Goal: Task Accomplishment & Management: Complete application form

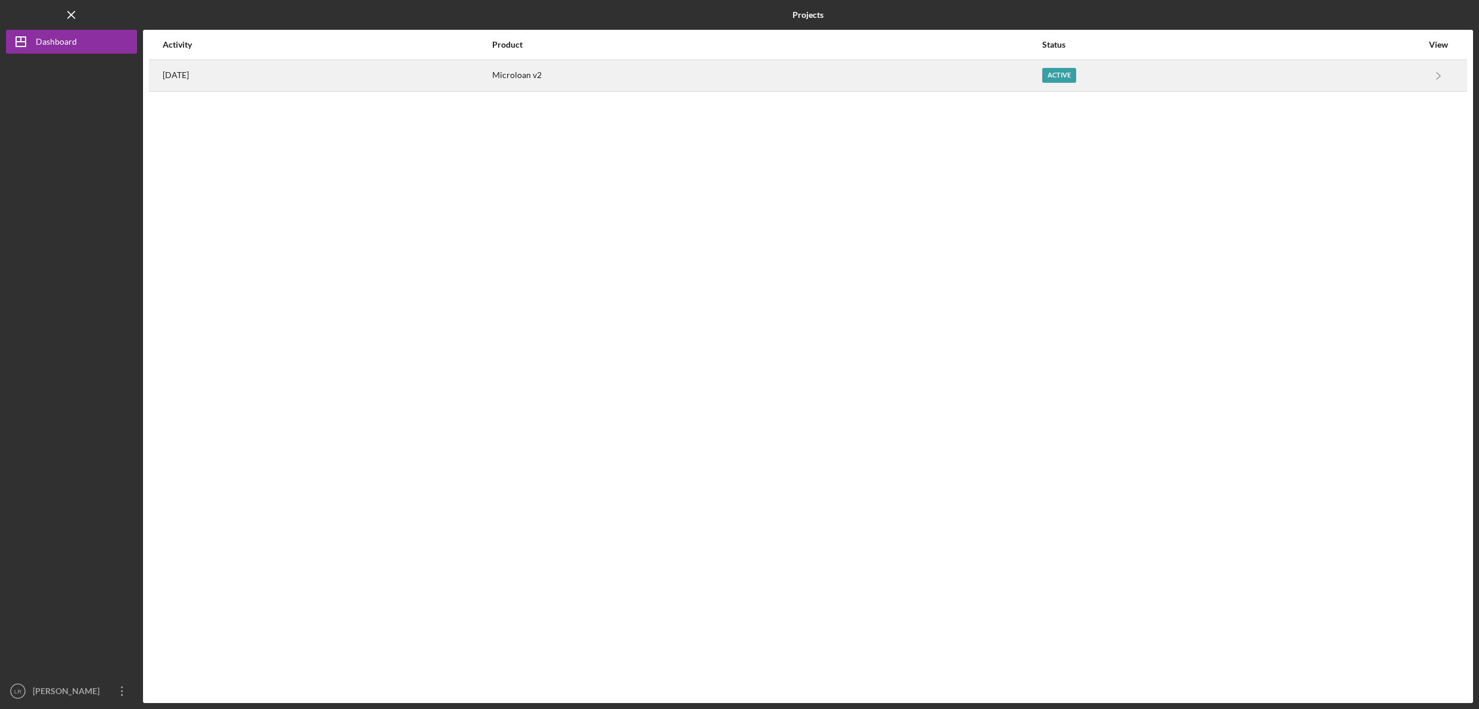
click at [1104, 77] on div "Active" at bounding box center [1232, 76] width 380 height 30
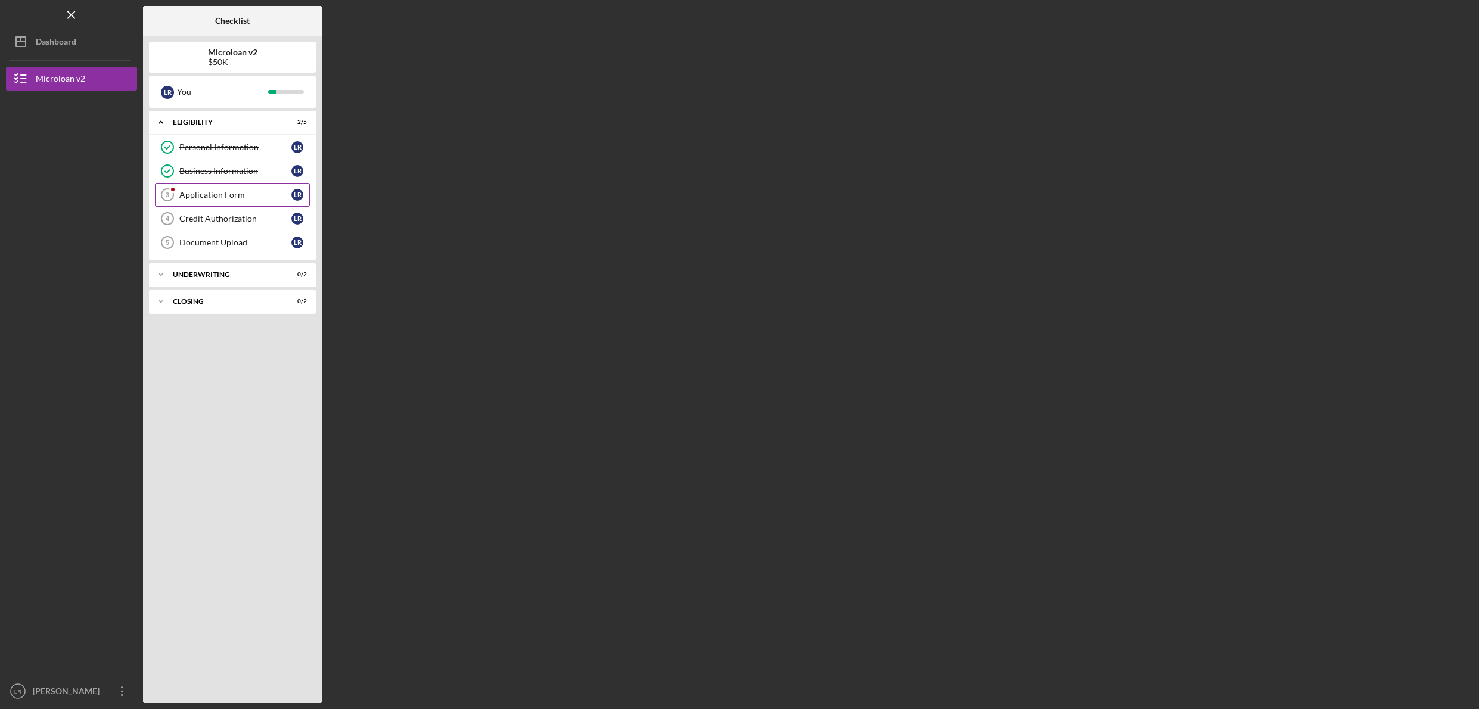
click at [216, 197] on div "Application Form" at bounding box center [235, 195] width 112 height 10
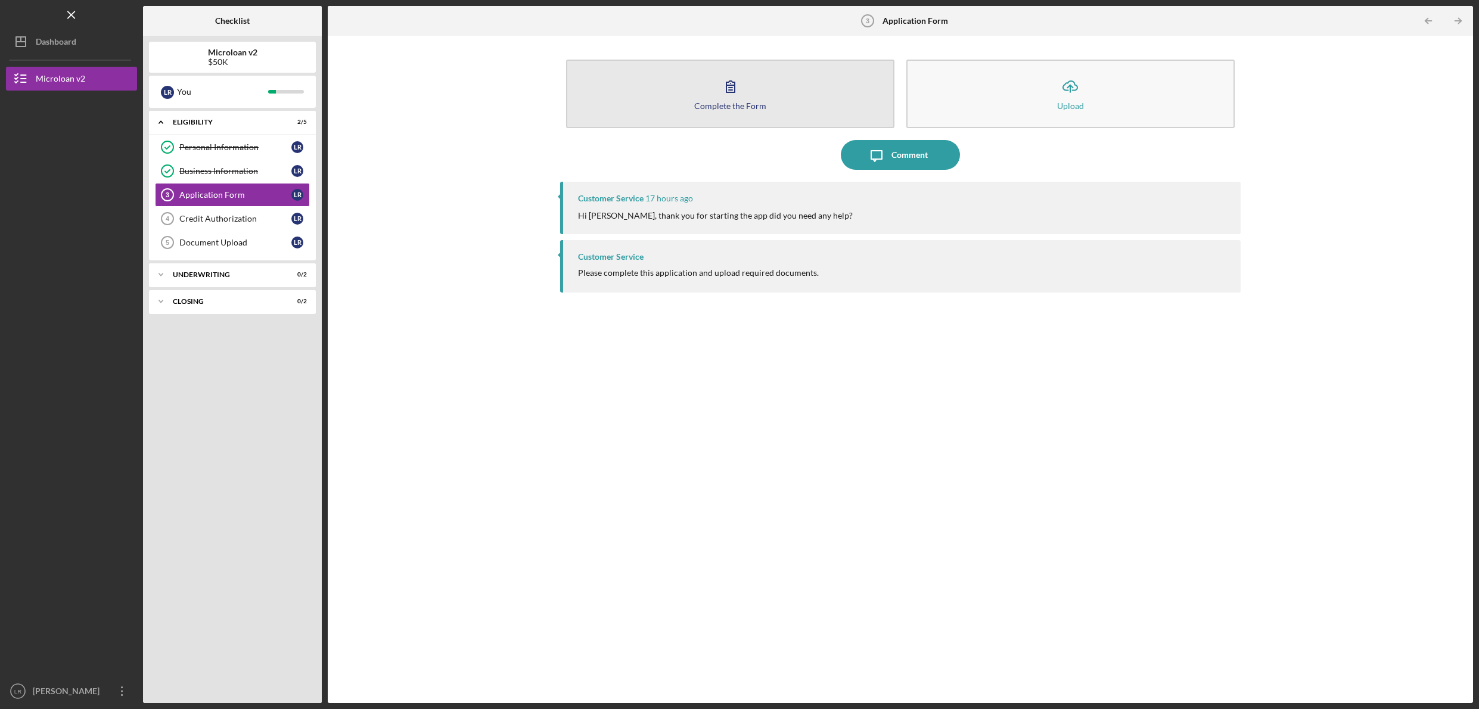
click at [754, 105] on div "Complete the Form" at bounding box center [730, 105] width 72 height 9
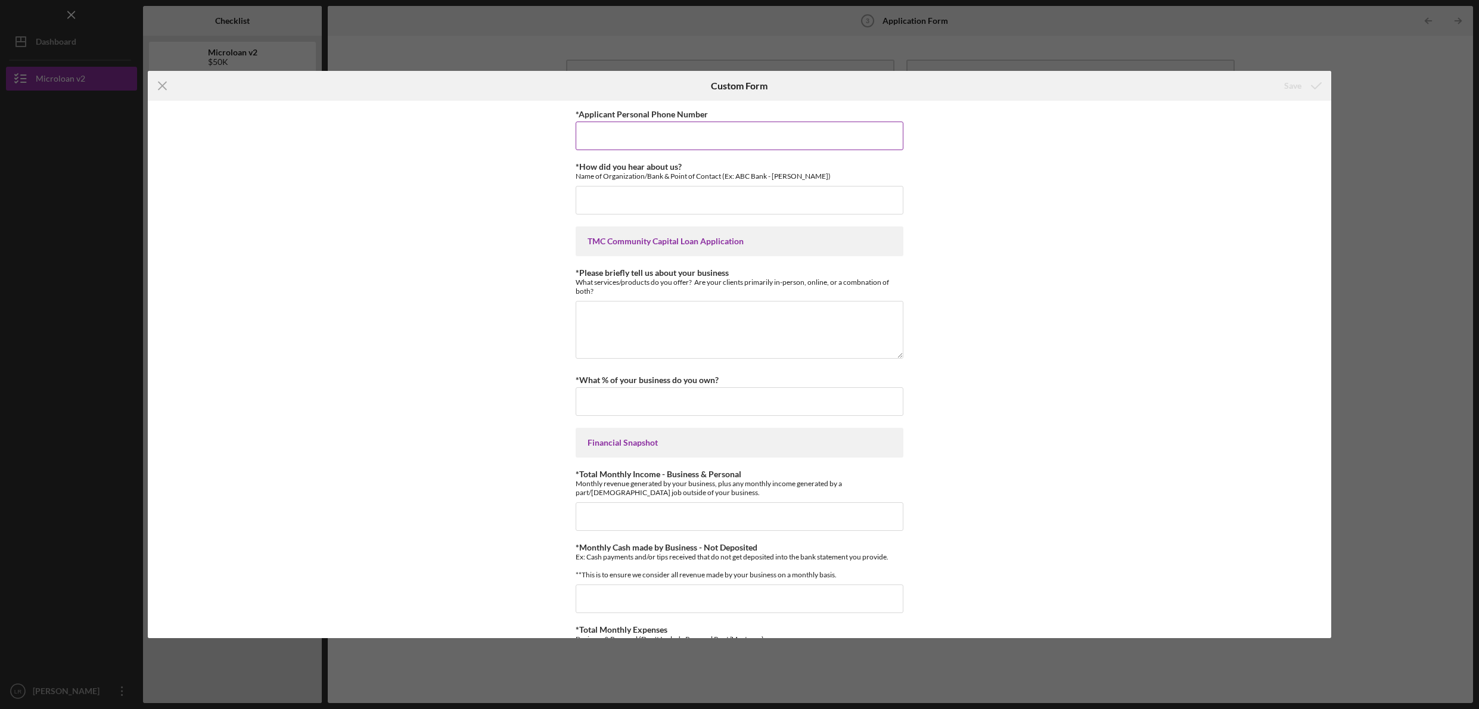
click at [625, 143] on input "*Applicant Personal Phone Number" at bounding box center [740, 136] width 328 height 29
type input "4088345935"
click at [667, 199] on input "*How did you hear about us?" at bounding box center [740, 200] width 328 height 29
type input "[PERSON_NAME] at CDC Small Business Finance"
click at [681, 325] on textarea "*Please briefly tell us about your business" at bounding box center [740, 329] width 328 height 57
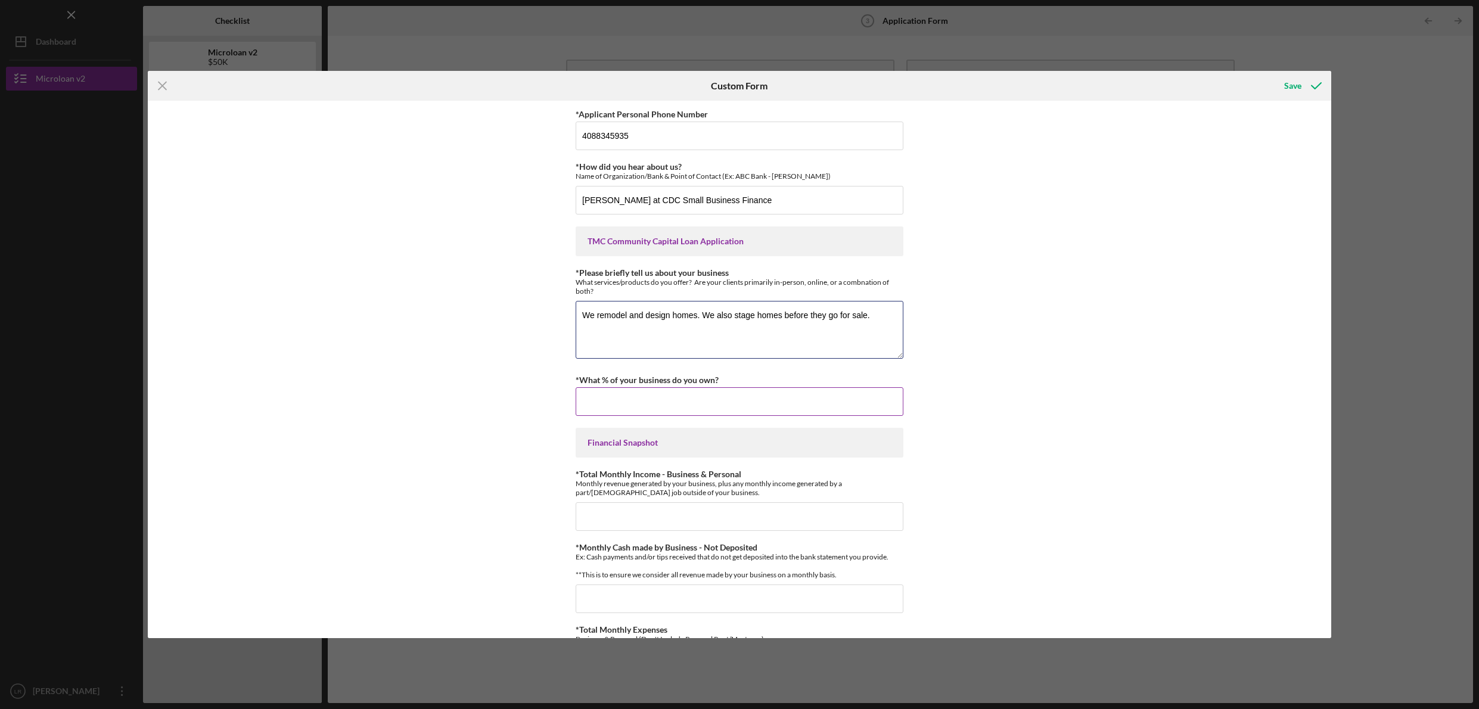
type textarea "We remodel and design homes. We also stage homes before they go for sale."
click at [626, 409] on input "*What % of your business do you own?" at bounding box center [740, 401] width 328 height 29
type input "100.00000%"
click at [646, 524] on input "*Total Monthly Income - Business & Personal" at bounding box center [740, 516] width 328 height 29
type input "$75,000"
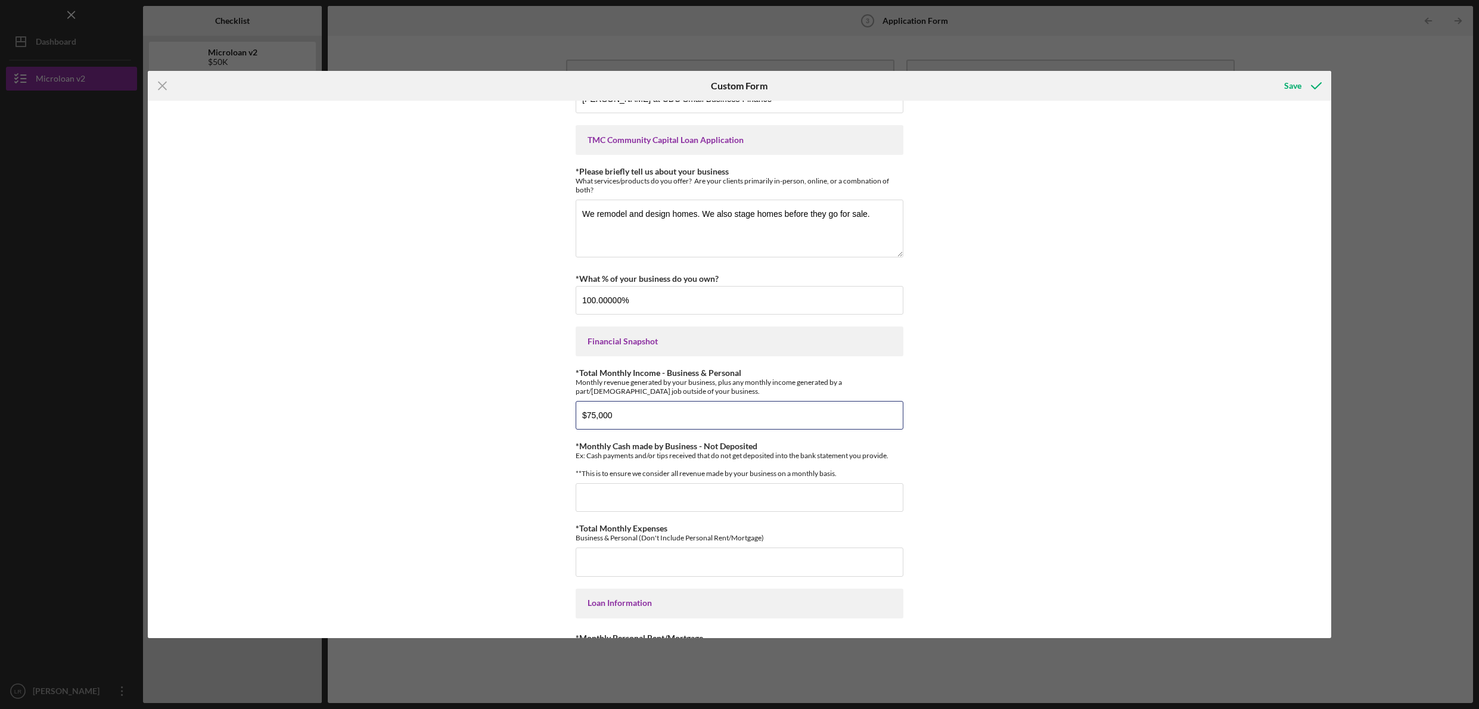
scroll to position [149, 0]
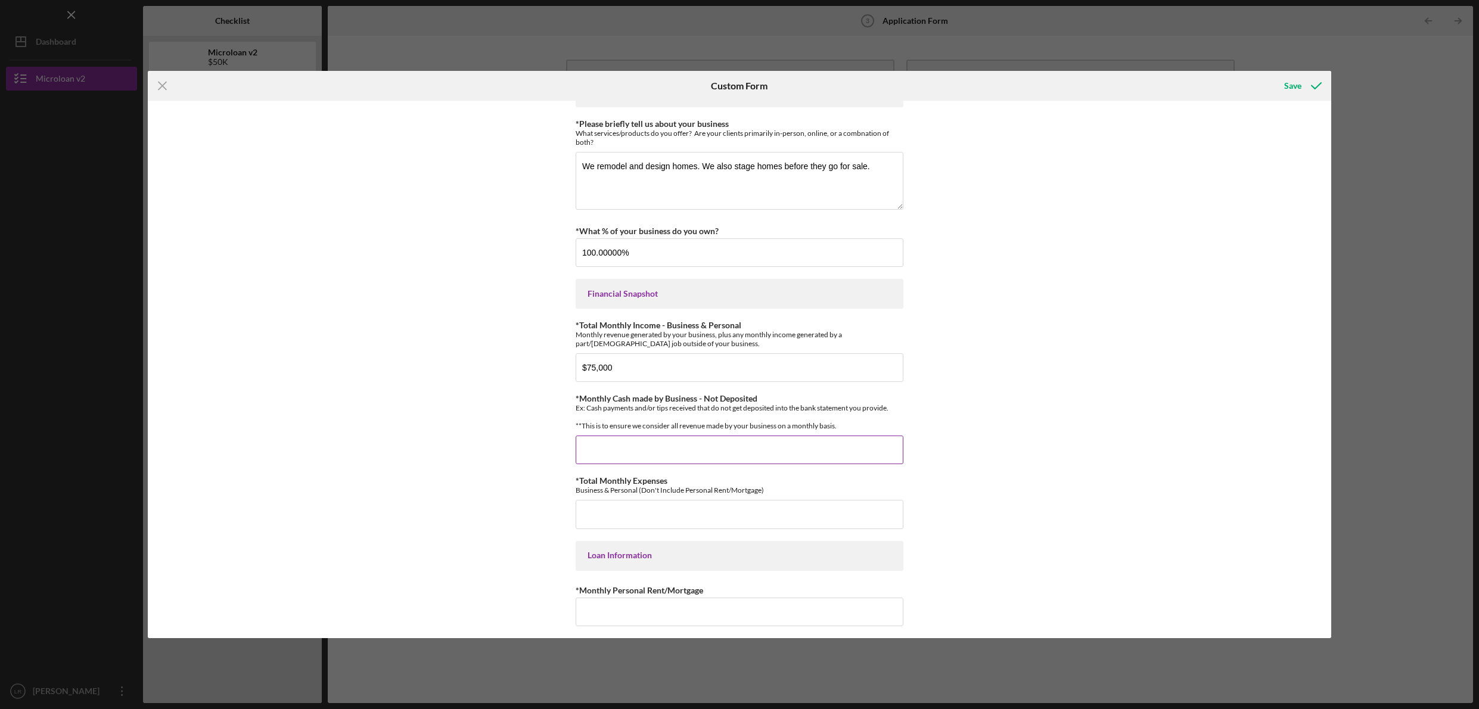
click at [773, 454] on input "*Monthly Cash made by Business - Not Deposited" at bounding box center [740, 450] width 328 height 29
click at [987, 470] on div "*Applicant Personal Phone Number [PHONE_NUMBER] *How did you hear about us? Nam…" at bounding box center [739, 369] width 1183 height 537
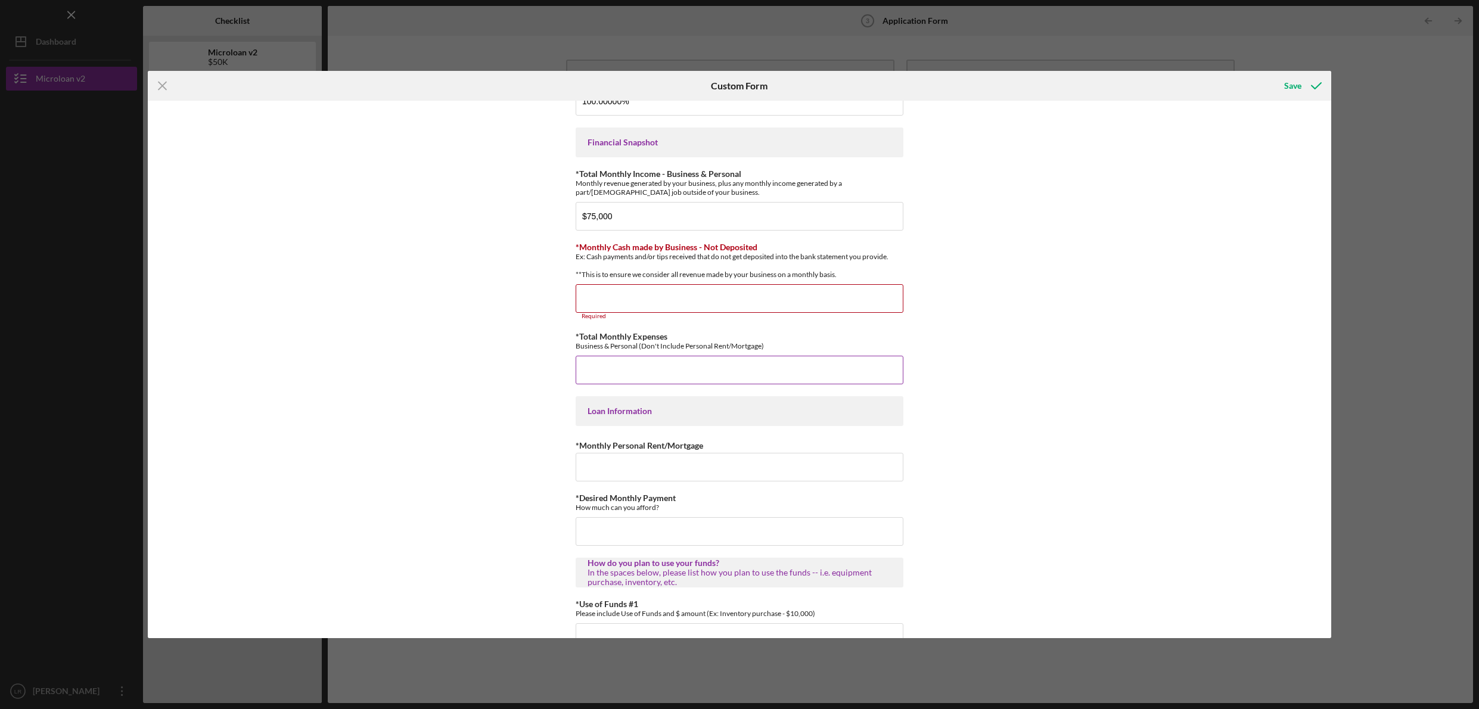
click at [811, 384] on input "*Total Monthly Expenses" at bounding box center [740, 370] width 328 height 29
click at [635, 313] on input "*Monthly Cash made by Business - Not Deposited" at bounding box center [740, 298] width 328 height 29
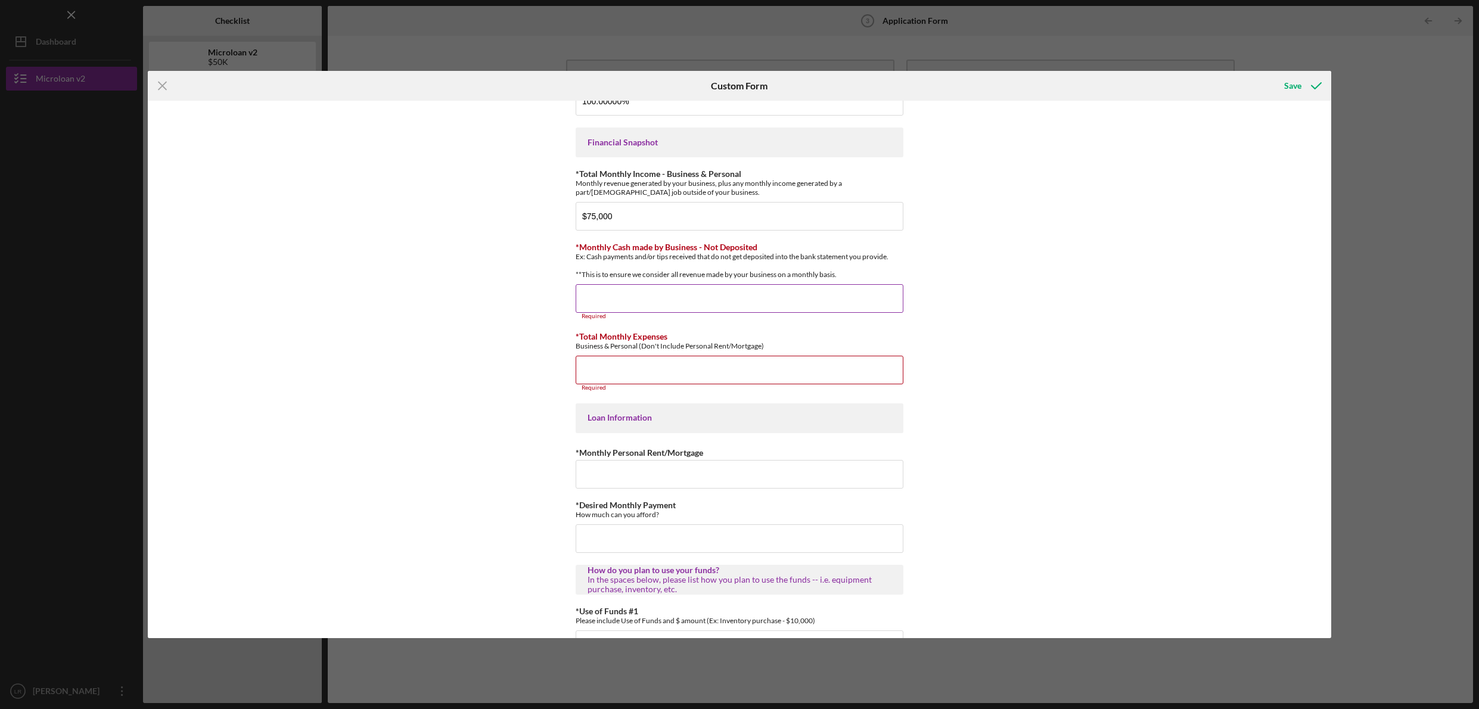
scroll to position [67, 0]
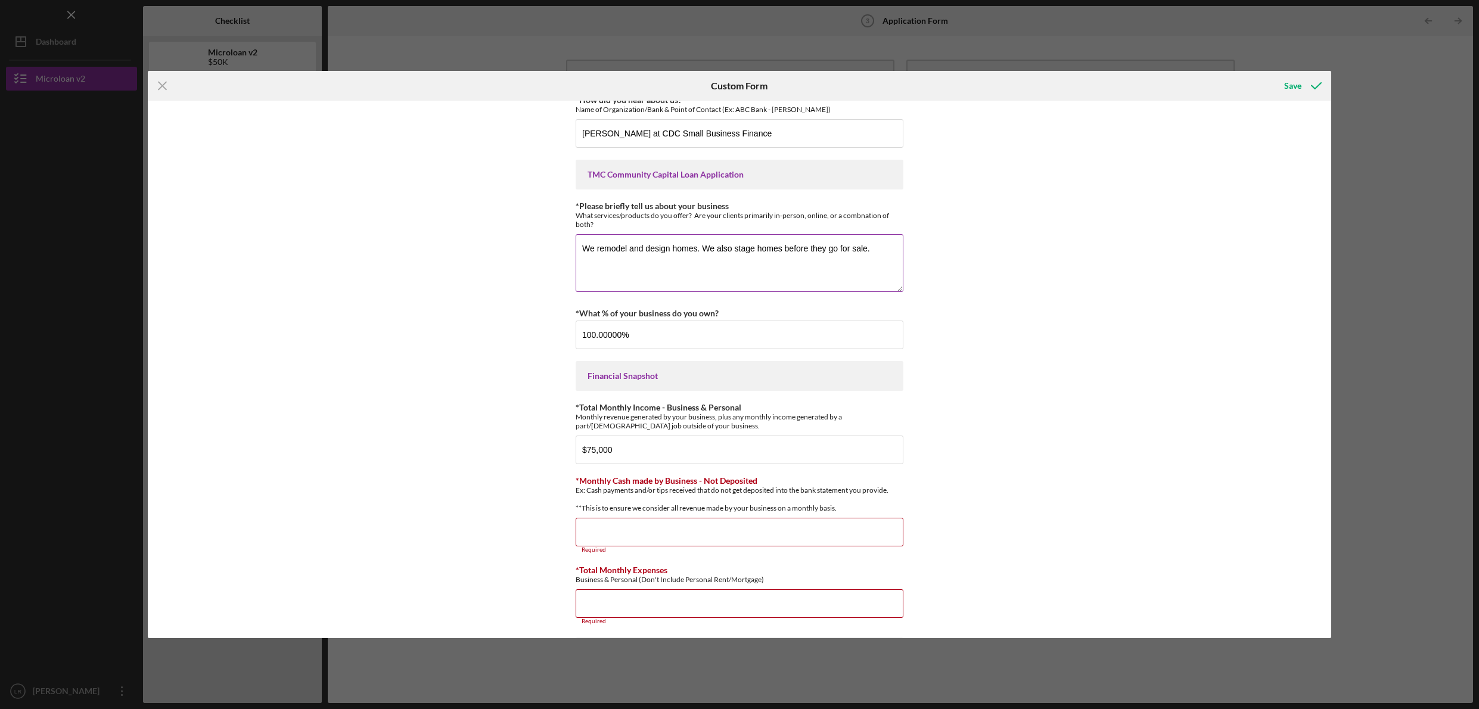
drag, startPoint x: 701, startPoint y: 247, endPoint x: 884, endPoint y: 250, distance: 182.9
click at [884, 250] on textarea "We remodel and design homes. We also stage homes before they go for sale." at bounding box center [740, 262] width 328 height 57
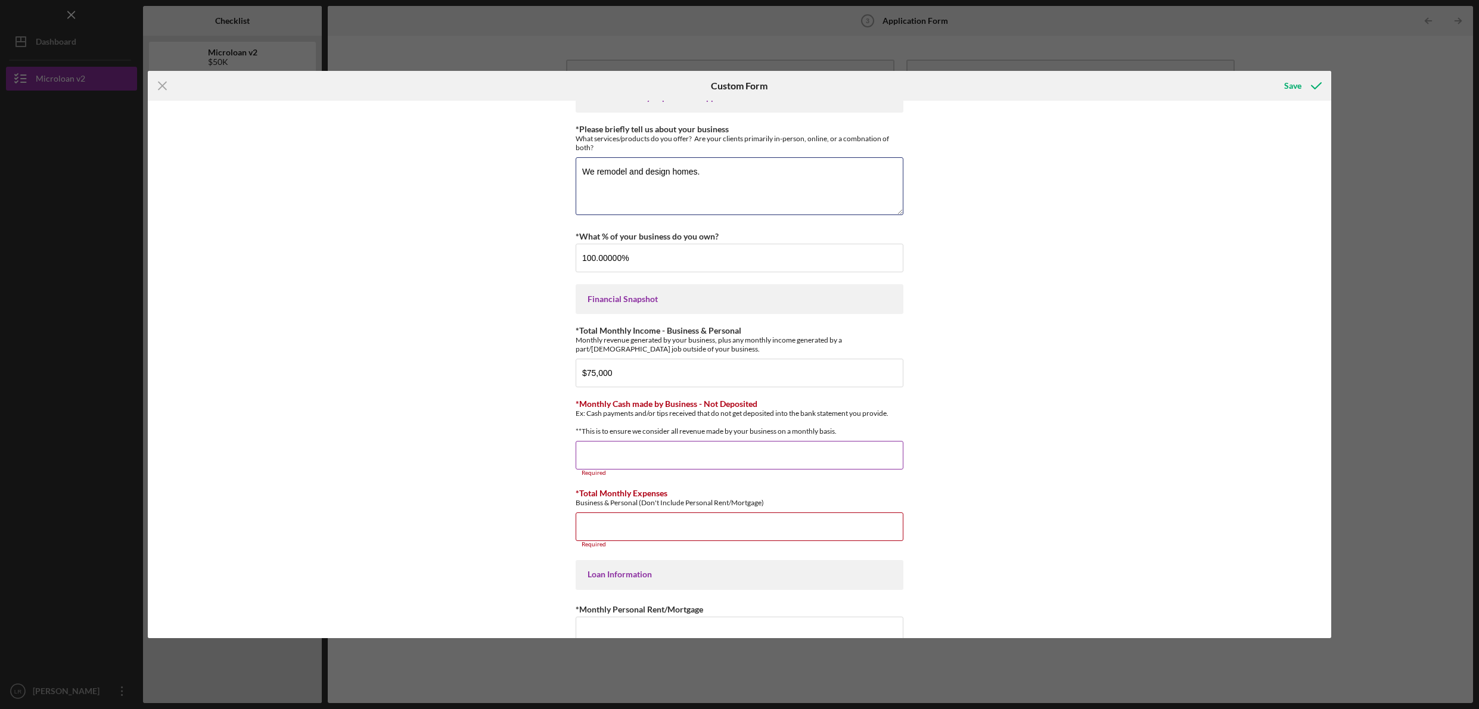
scroll to position [144, 0]
type textarea "We remodel and design homes."
click at [683, 465] on input "*Monthly Cash made by Business - Not Deposited" at bounding box center [740, 454] width 328 height 29
type input "$0"
click at [679, 522] on input "*Total Monthly Expenses" at bounding box center [740, 519] width 328 height 29
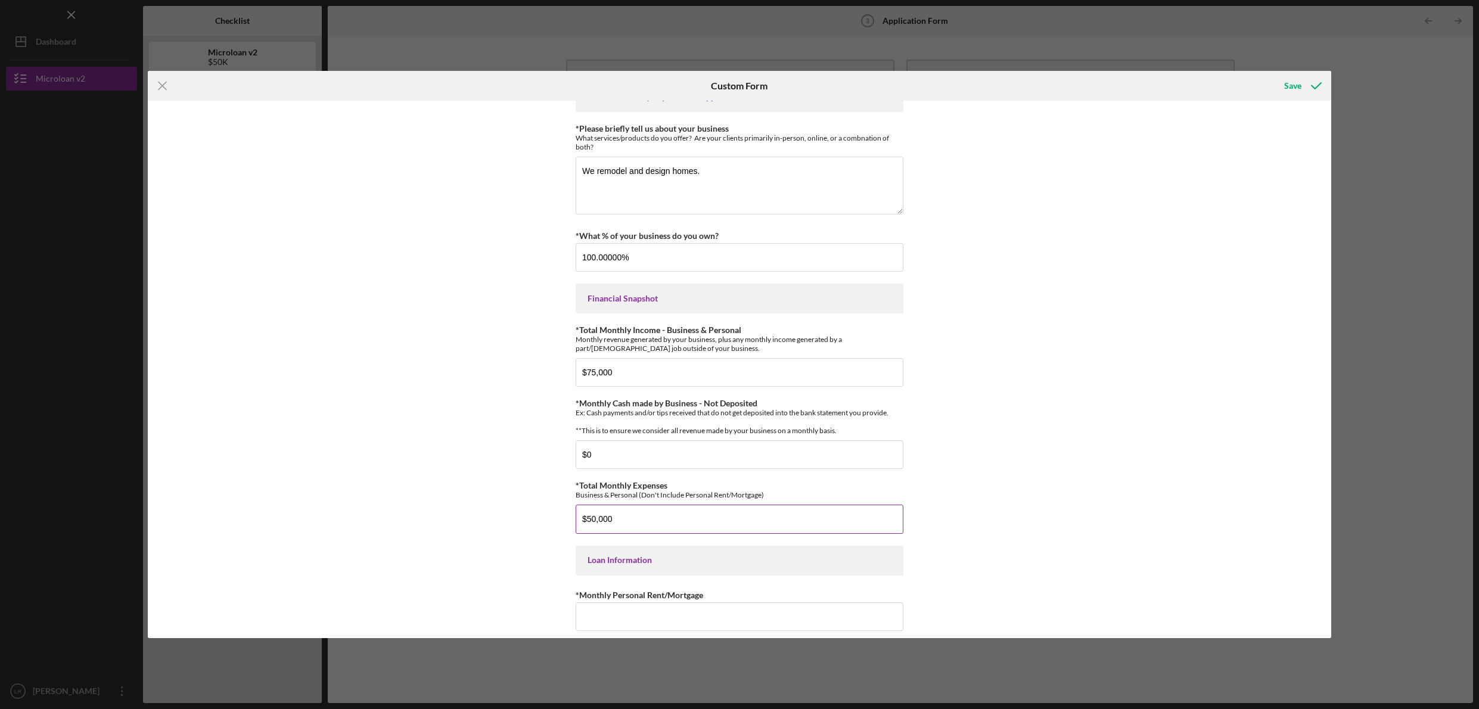
scroll to position [174, 0]
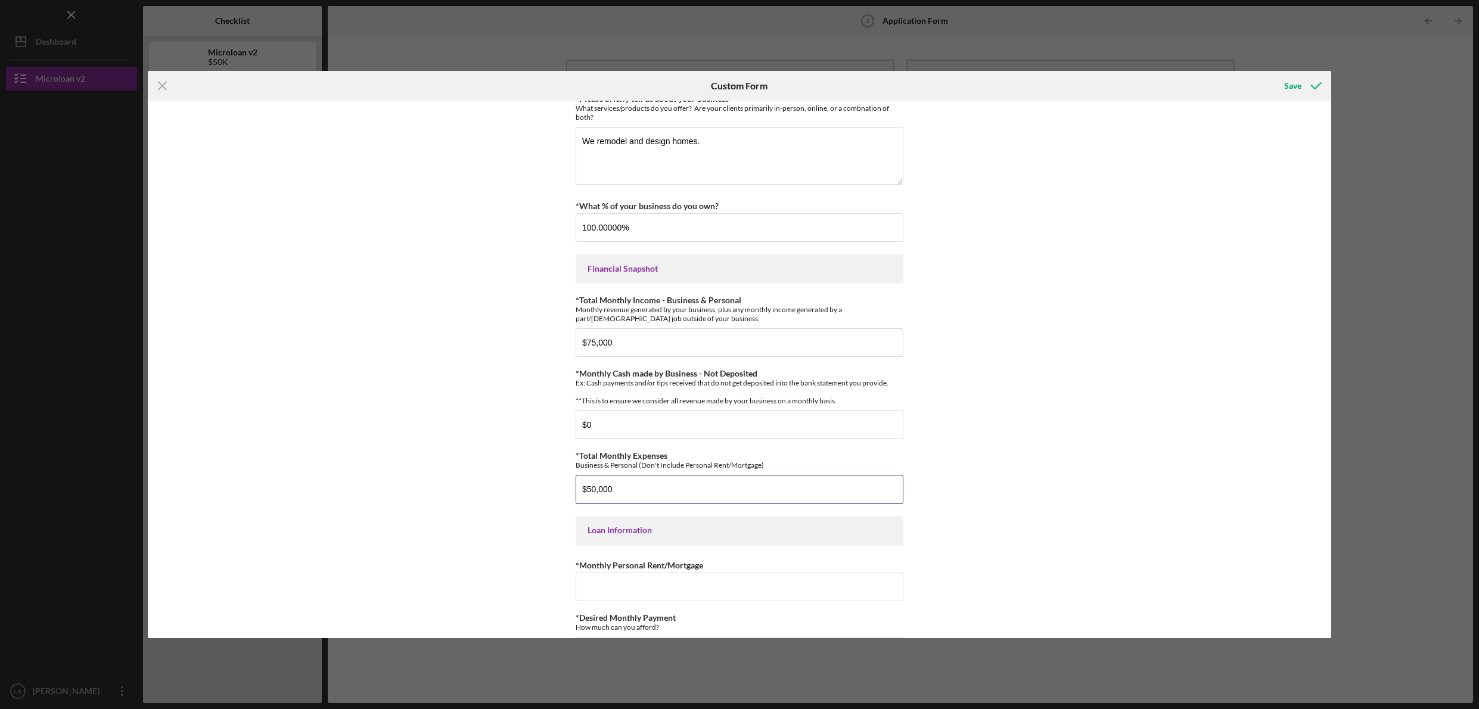
drag, startPoint x: 633, startPoint y: 502, endPoint x: 567, endPoint y: 489, distance: 68.1
click at [567, 489] on div "*Applicant Personal Phone Number [PHONE_NUMBER] *How did you hear about us? Nam…" at bounding box center [739, 369] width 1183 height 537
type input "$35,000"
click at [685, 601] on input "*Monthly Personal Rent/Mortgage" at bounding box center [740, 587] width 328 height 29
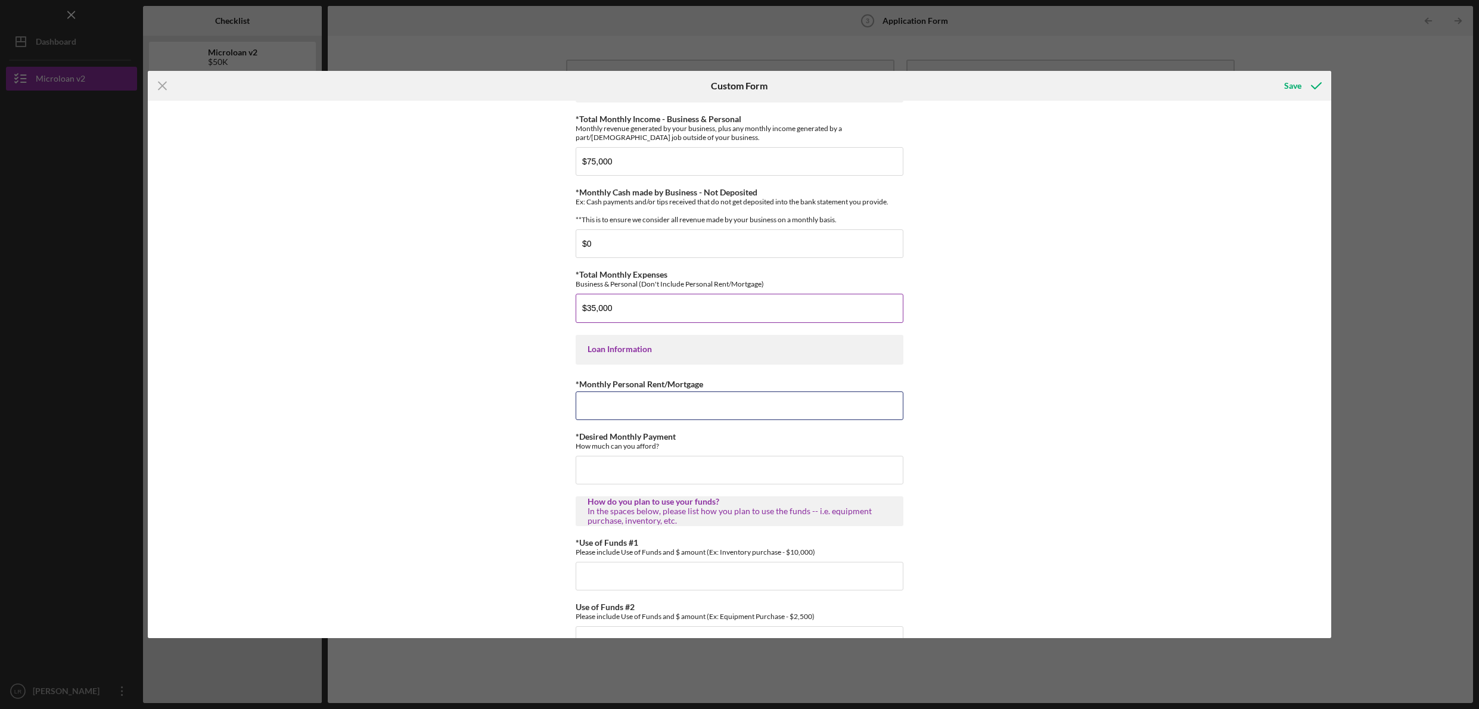
scroll to position [356, 0]
type input "$2,500"
click at [717, 478] on input "*Desired Monthly Payment" at bounding box center [740, 469] width 328 height 29
type input "$2,000"
click at [999, 499] on div "*Applicant Personal Phone Number [PHONE_NUMBER] *How did you hear about us? Nam…" at bounding box center [739, 369] width 1183 height 537
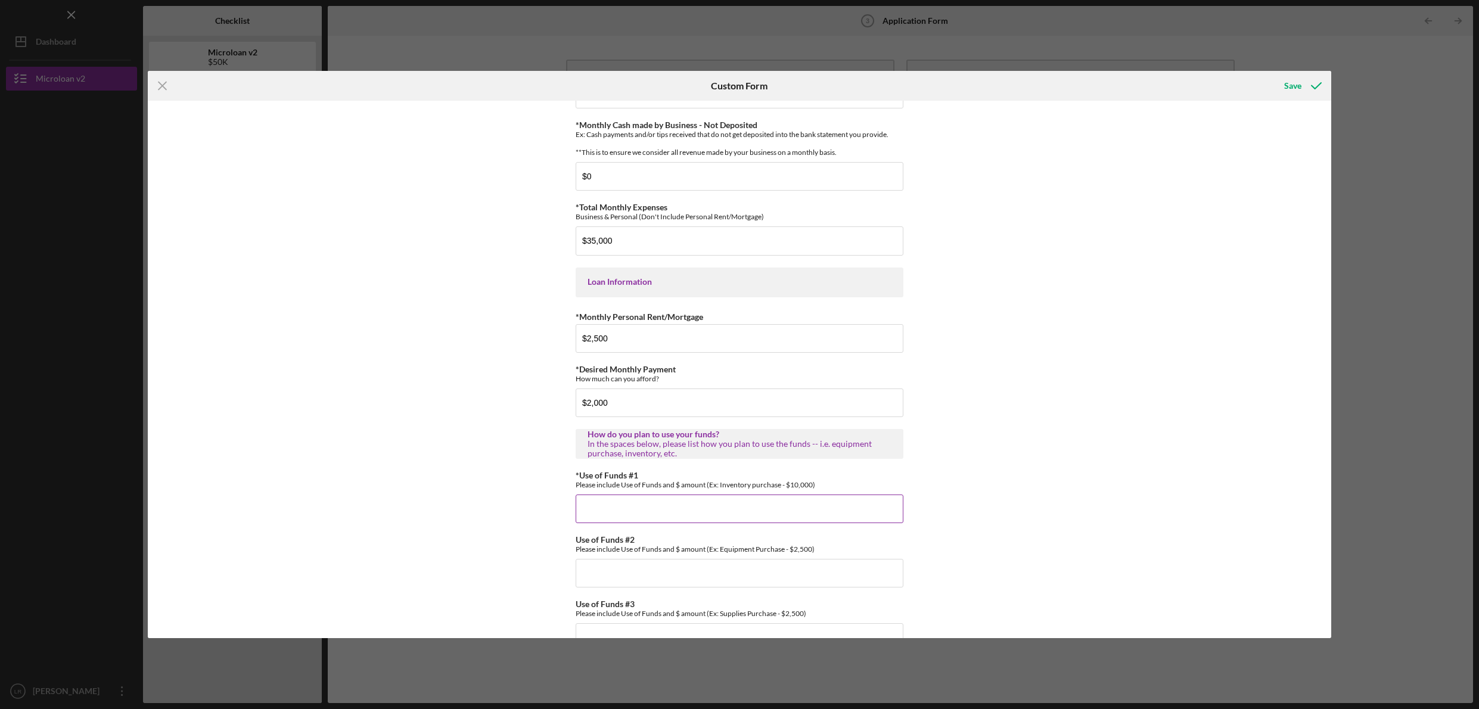
scroll to position [425, 0]
click at [807, 509] on input "*Use of Funds #1" at bounding box center [740, 506] width 328 height 29
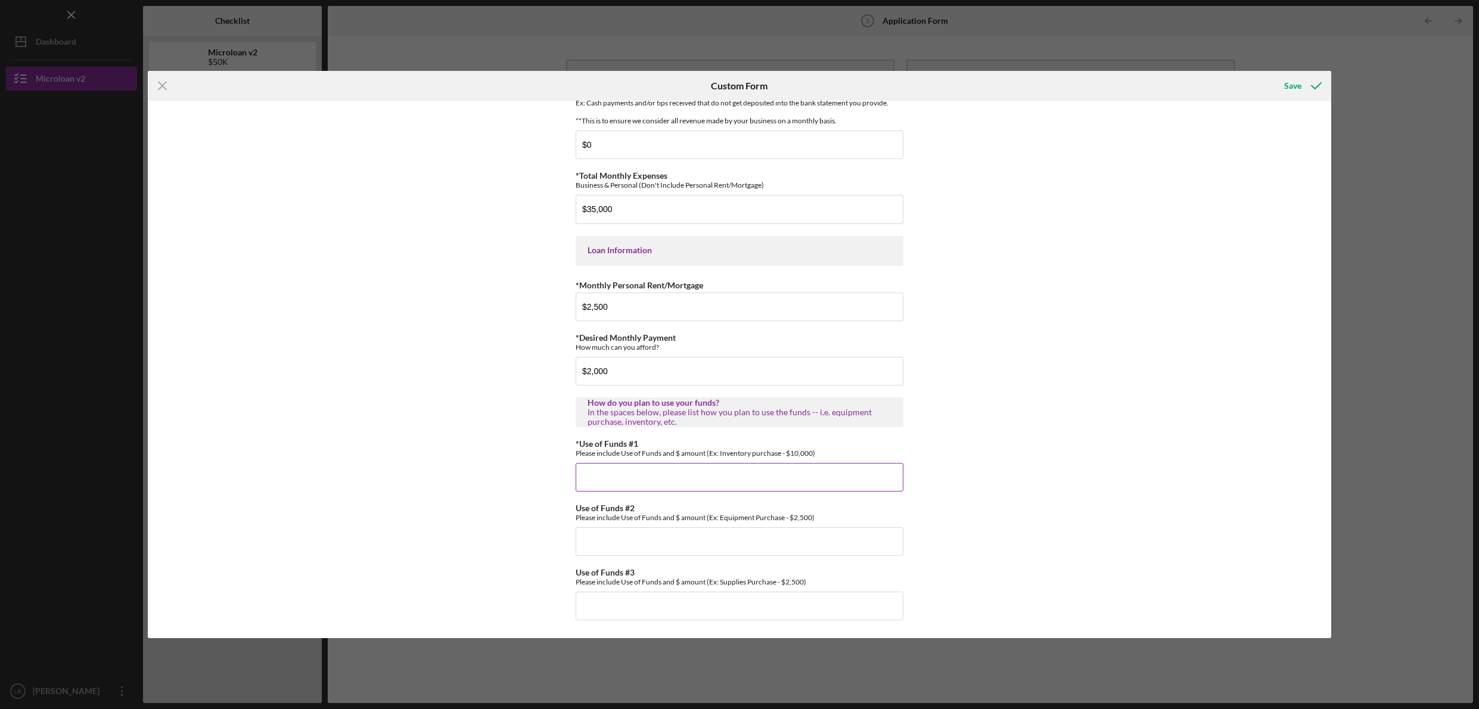
scroll to position [463, 0]
drag, startPoint x: 587, startPoint y: 476, endPoint x: 581, endPoint y: 470, distance: 8.9
click at [581, 470] on input "15000 Payroll" at bounding box center [740, 477] width 328 height 29
type input "20,000 Payroll"
click at [599, 537] on input "Use of Funds #2" at bounding box center [740, 541] width 328 height 29
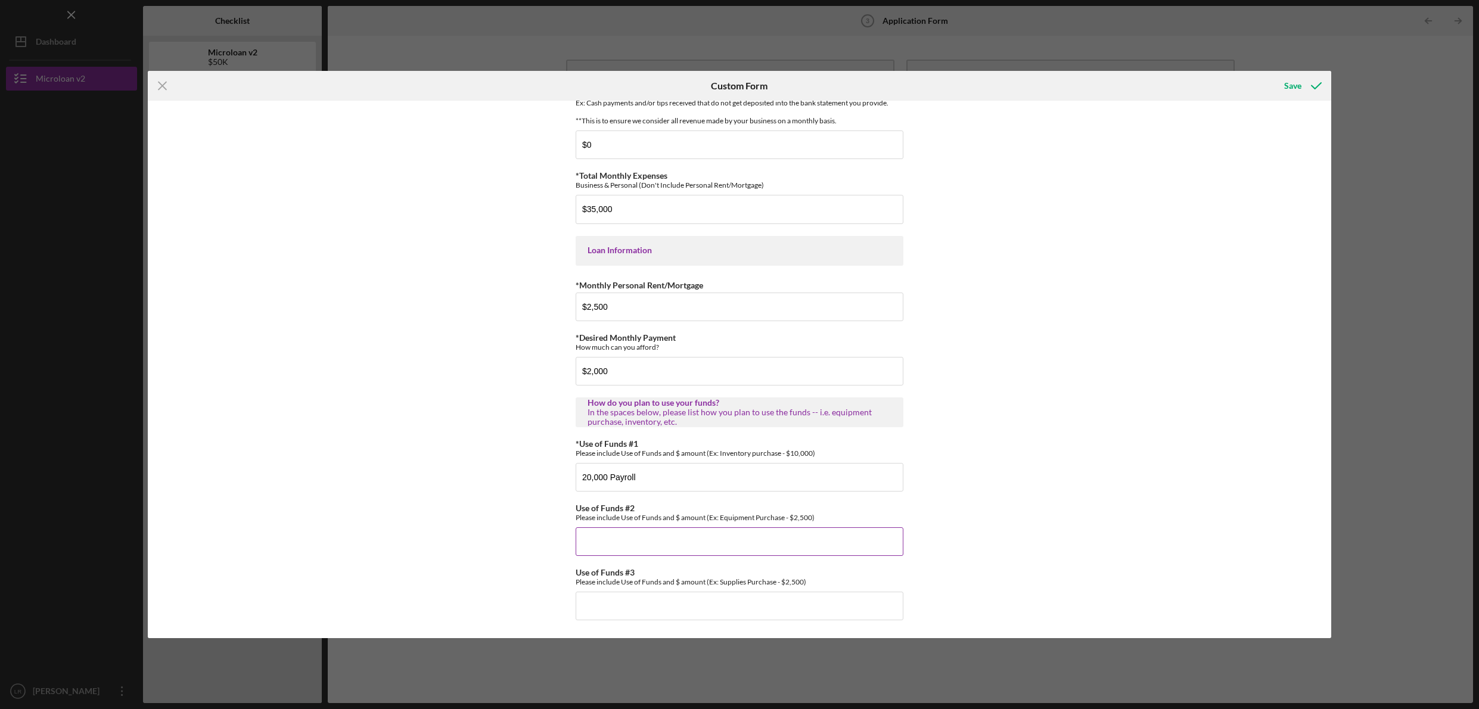
type input "2"
type input "20,000"
click at [618, 476] on input "20,000 Payroll" at bounding box center [740, 477] width 328 height 29
type input "20,000 Marketing"
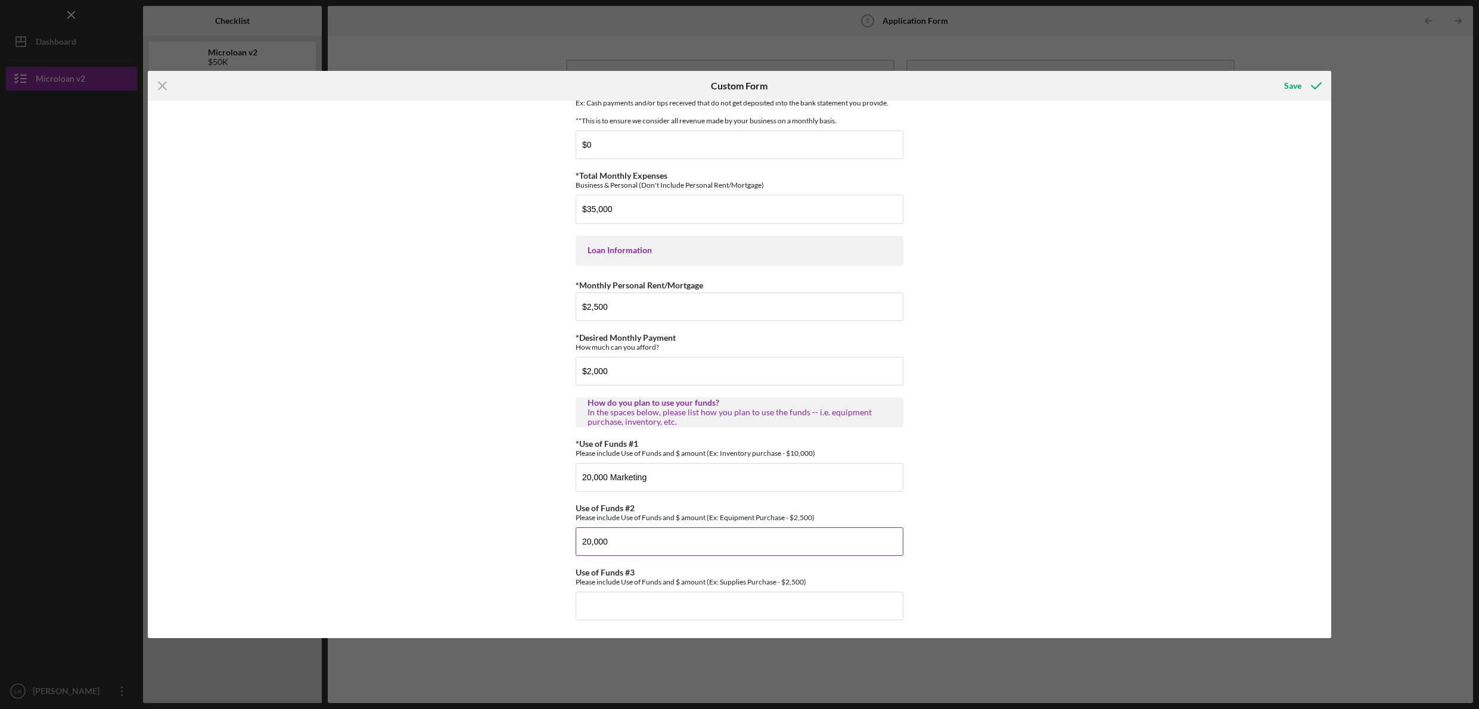
click at [636, 544] on input "20,000" at bounding box center [740, 541] width 328 height 29
type input "20,000 Working Capital"
click at [655, 609] on input "Use of Funds #3" at bounding box center [740, 606] width 328 height 29
click at [772, 609] on input "Use of Funds #3" at bounding box center [740, 606] width 328 height 29
click at [590, 477] on input "20,000 Marketing" at bounding box center [740, 477] width 328 height 29
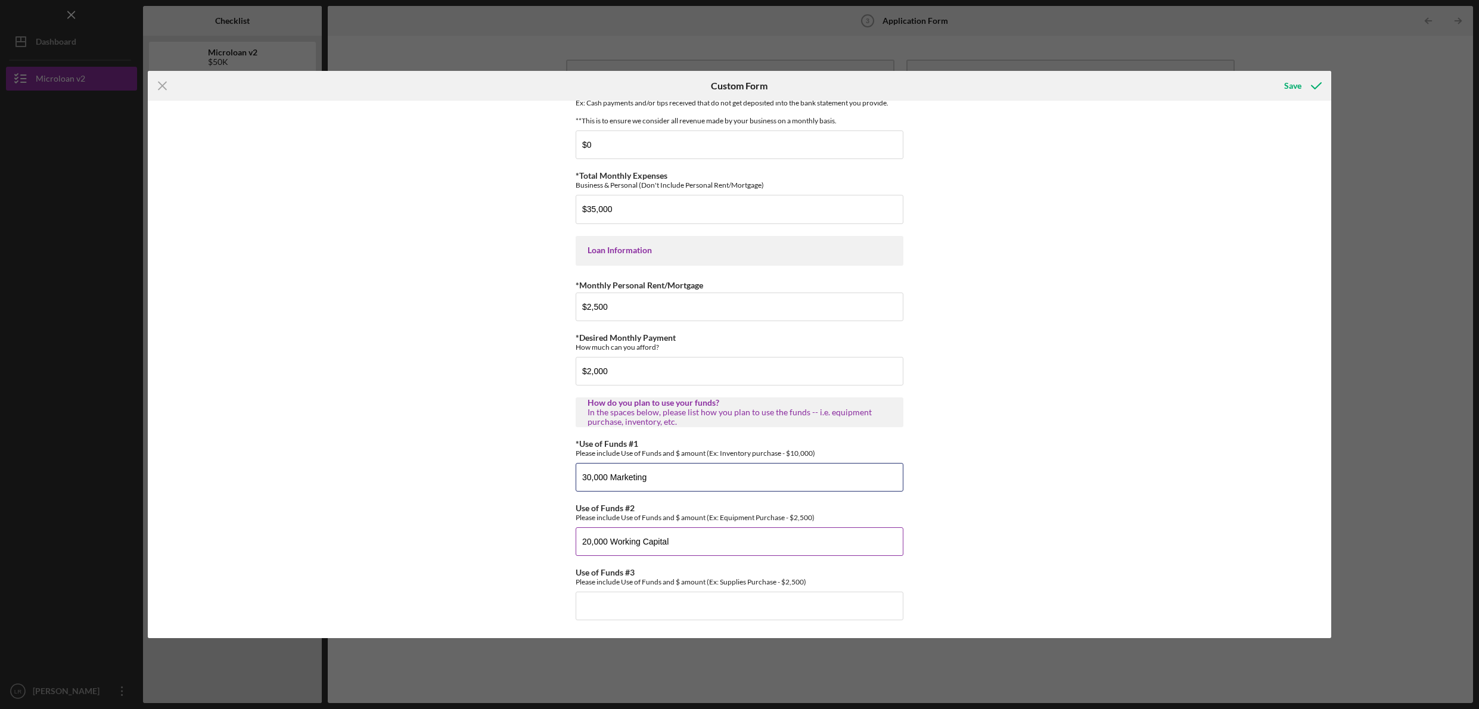
type input "30,000 Marketing"
click at [683, 543] on input "20,000 Working Capital" at bounding box center [740, 541] width 328 height 29
type input "20,000 Working Capital and Payroll"
click at [985, 500] on div "*Applicant Personal Phone Number [PHONE_NUMBER] *How did you hear about us? Nam…" at bounding box center [739, 369] width 1183 height 537
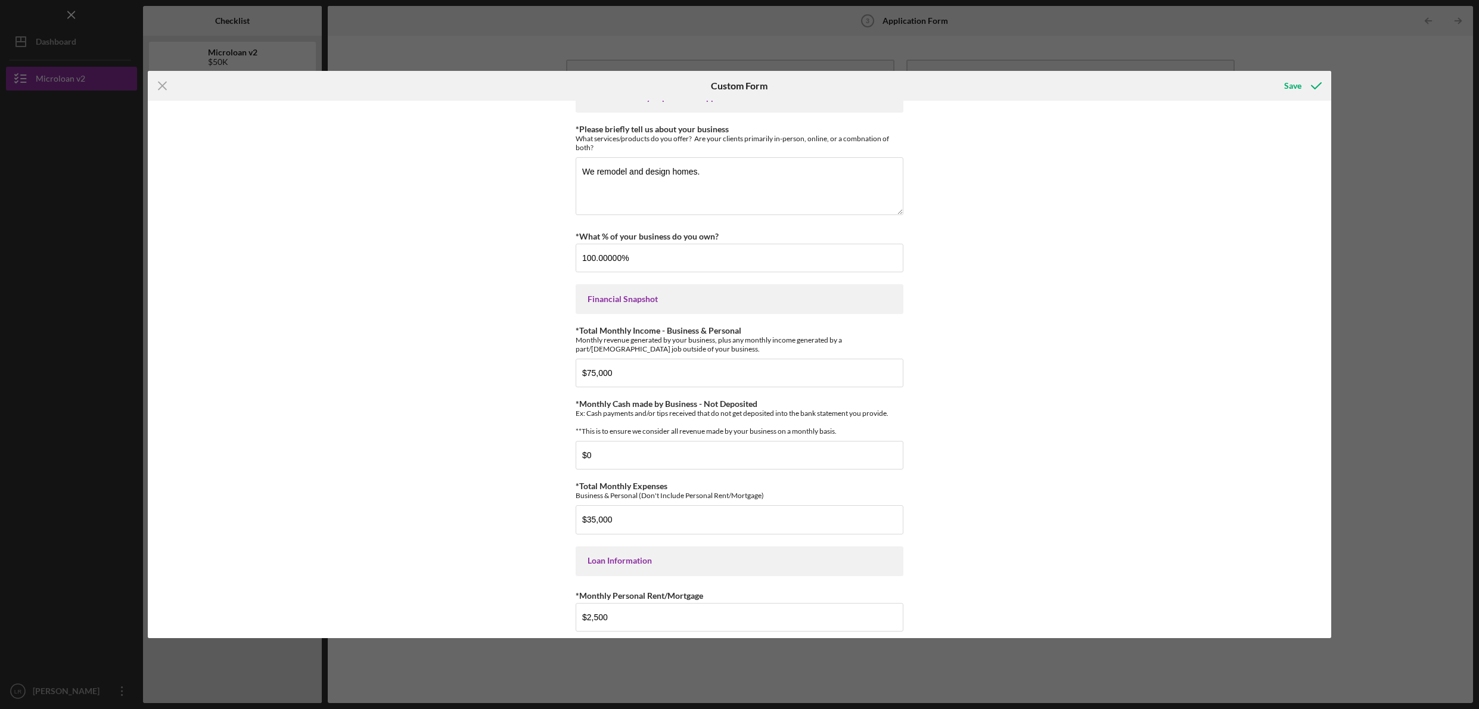
scroll to position [0, 0]
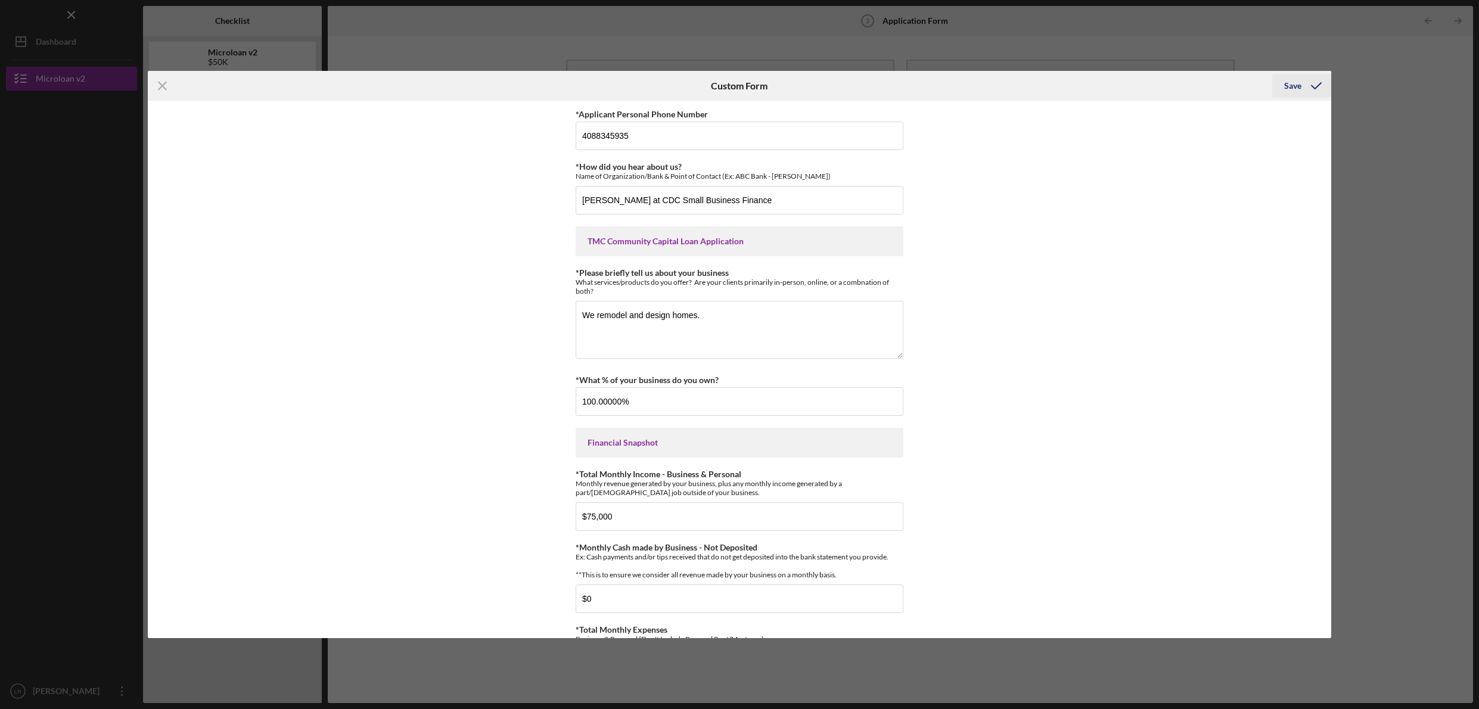
click at [1302, 83] on icon "submit" at bounding box center [1316, 86] width 30 height 30
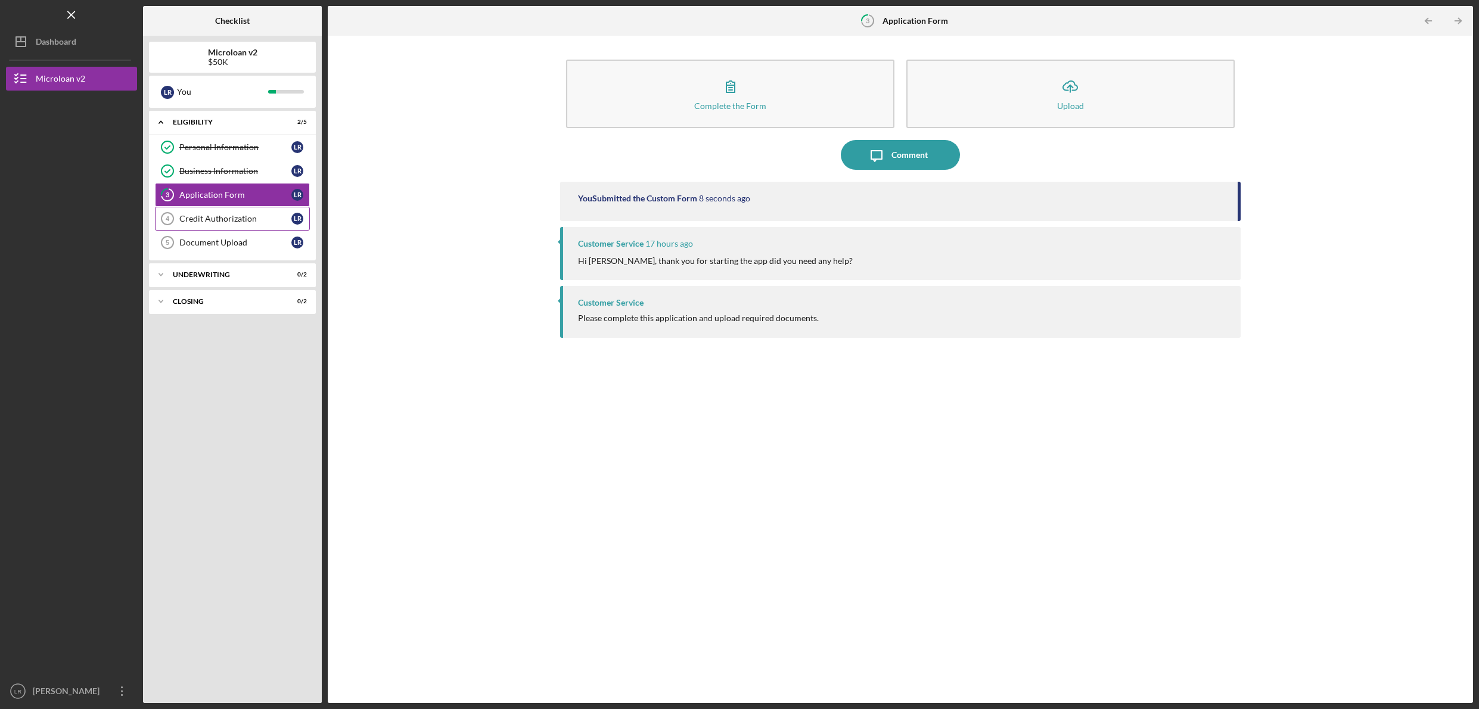
click at [191, 221] on div "Credit Authorization" at bounding box center [235, 219] width 112 height 10
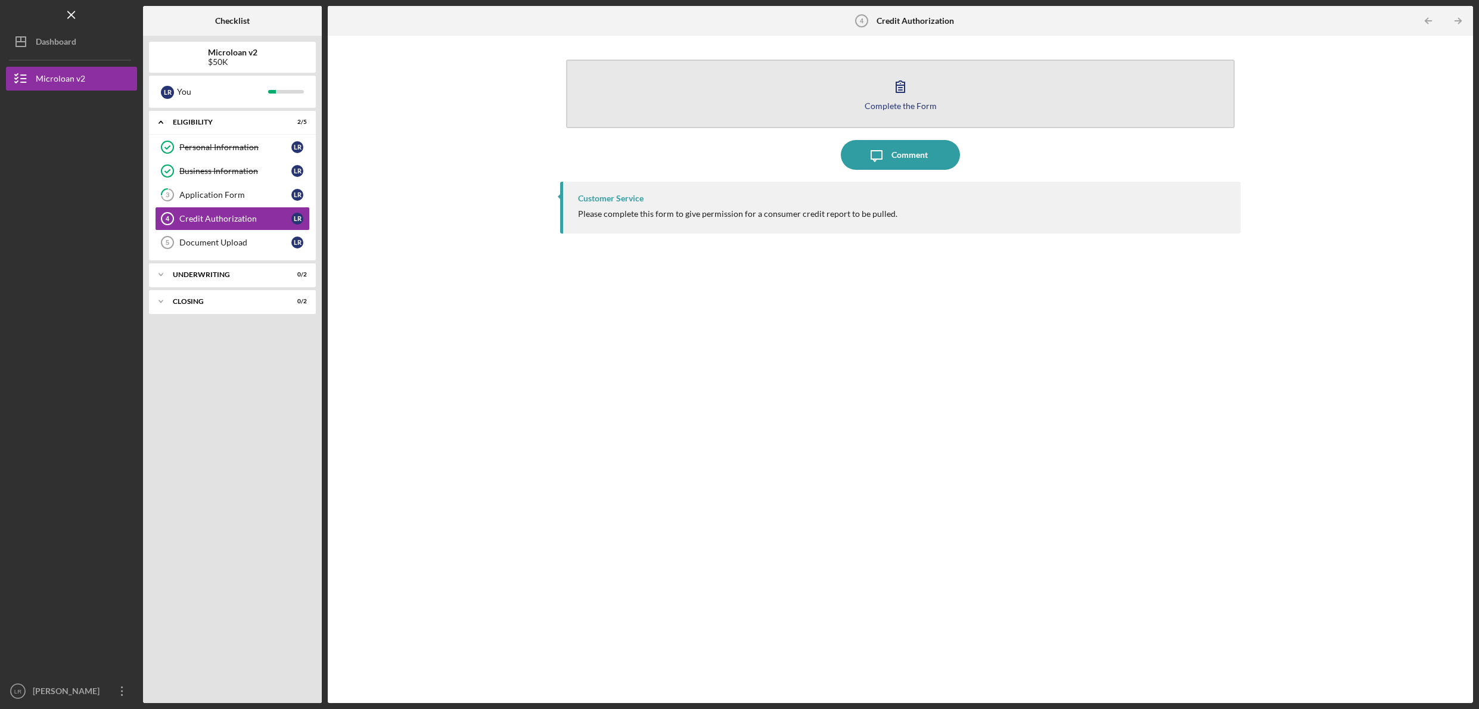
click at [939, 119] on button "Complete the Form Form" at bounding box center [900, 94] width 668 height 69
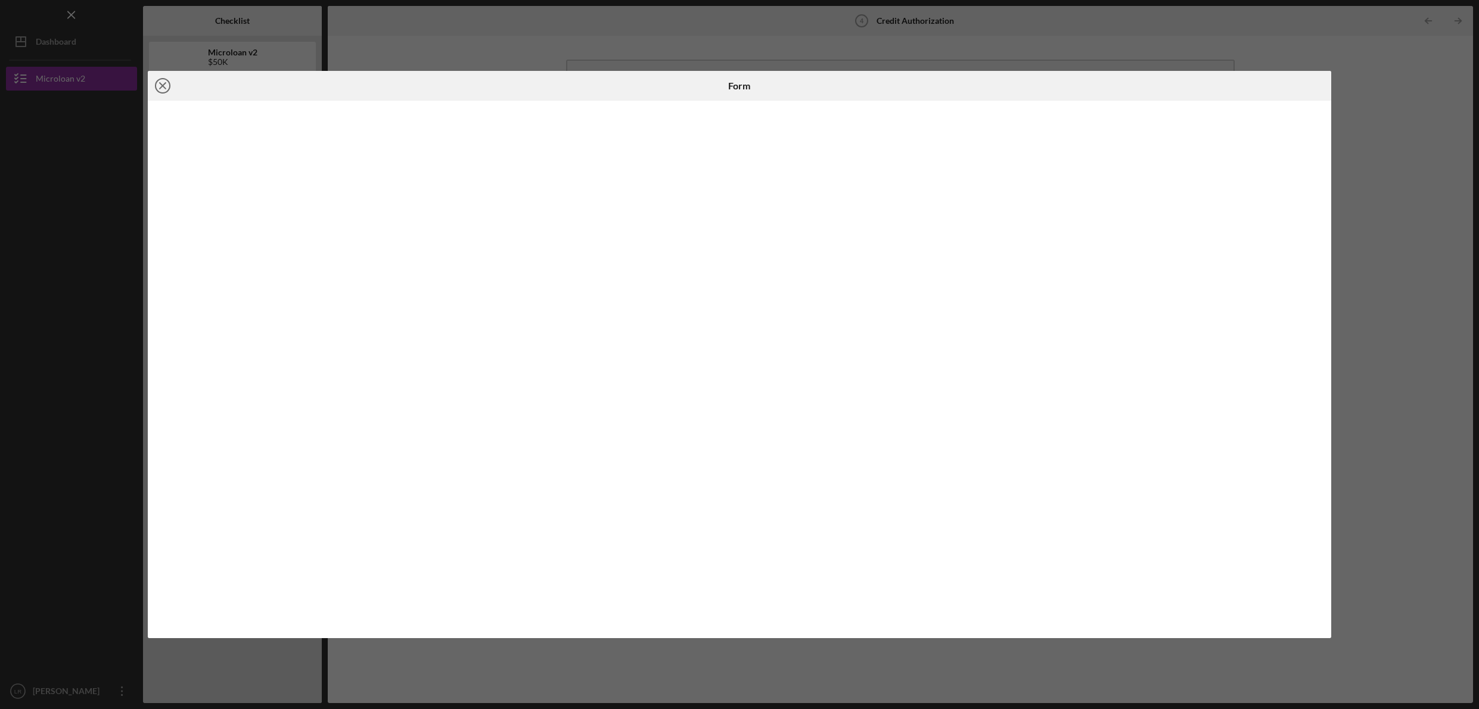
click at [165, 84] on line at bounding box center [163, 86] width 6 height 6
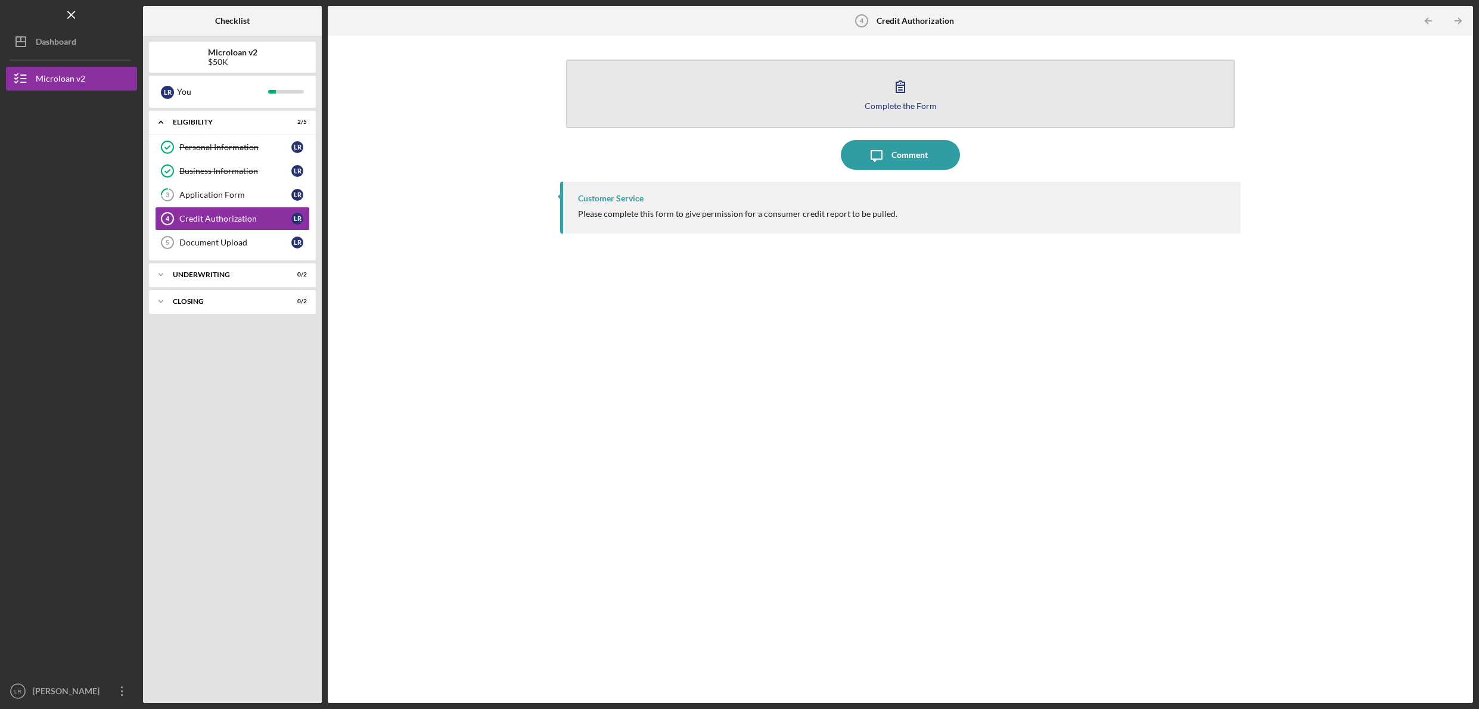
click at [893, 101] on div "Complete the Form" at bounding box center [901, 105] width 72 height 9
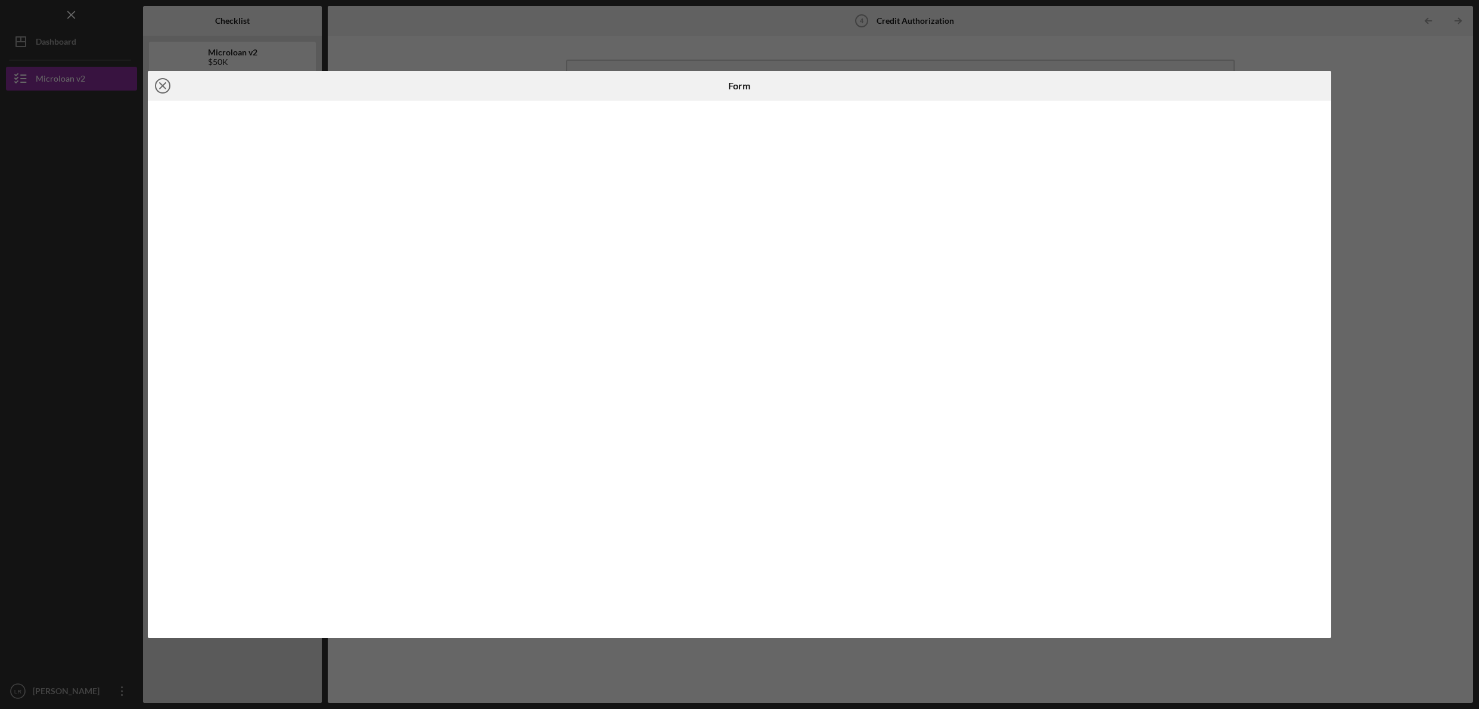
click at [159, 87] on icon "Icon/Close" at bounding box center [163, 86] width 30 height 30
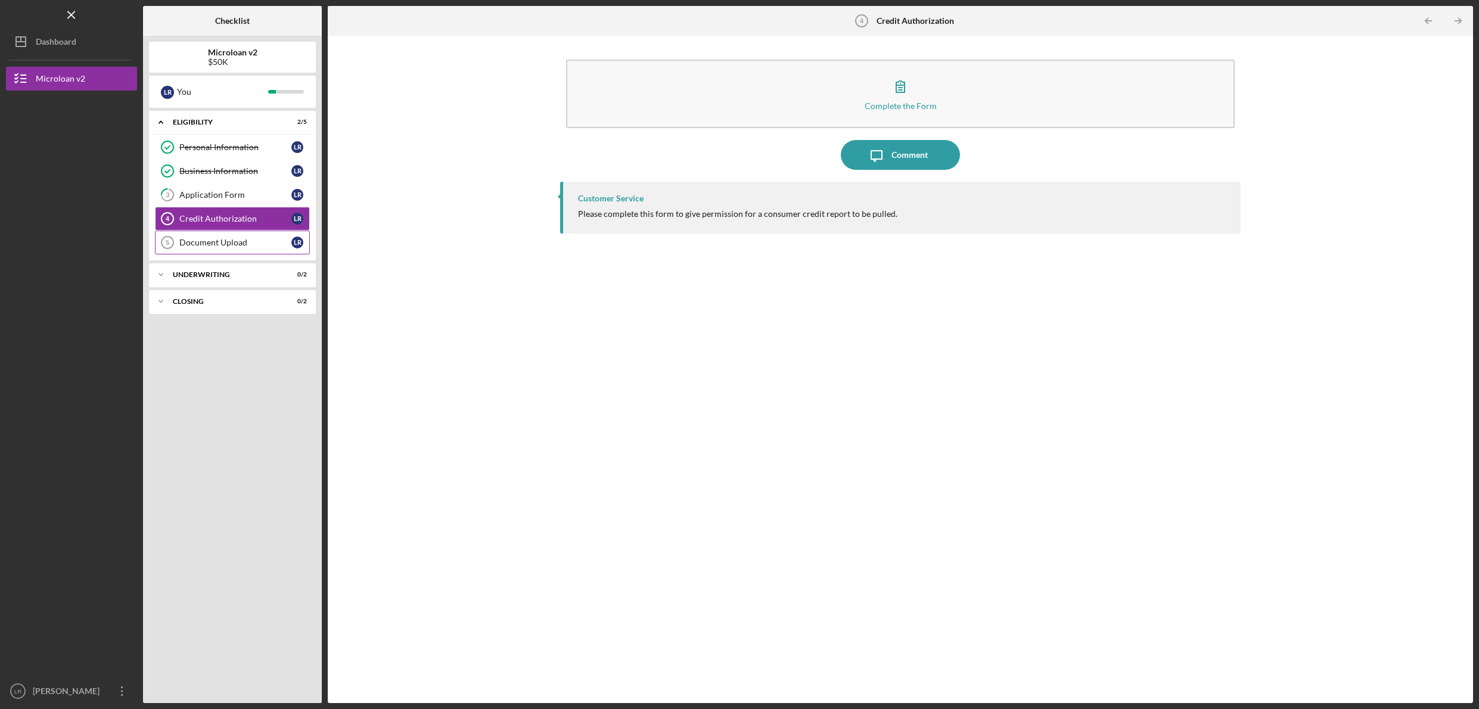
click at [218, 246] on div "Document Upload" at bounding box center [235, 243] width 112 height 10
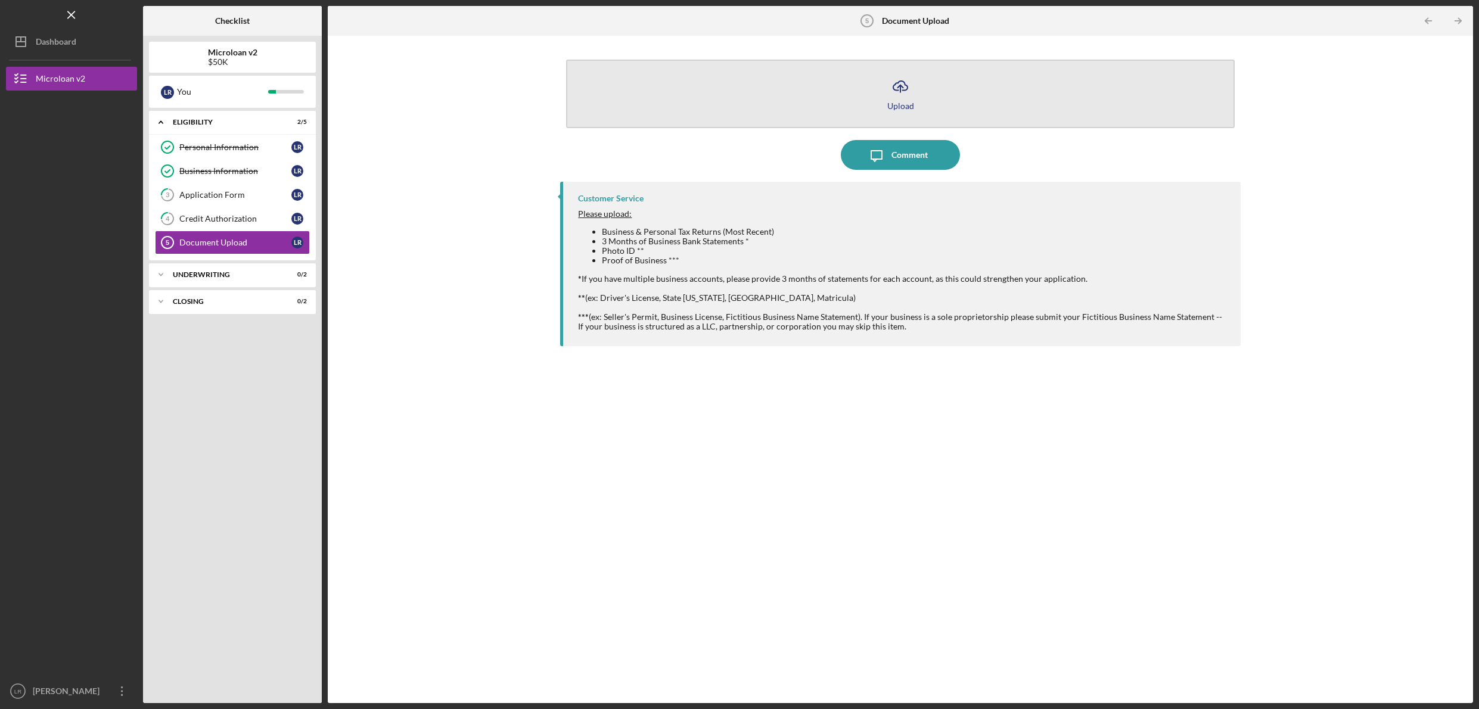
click at [891, 103] on div "Upload" at bounding box center [900, 105] width 27 height 9
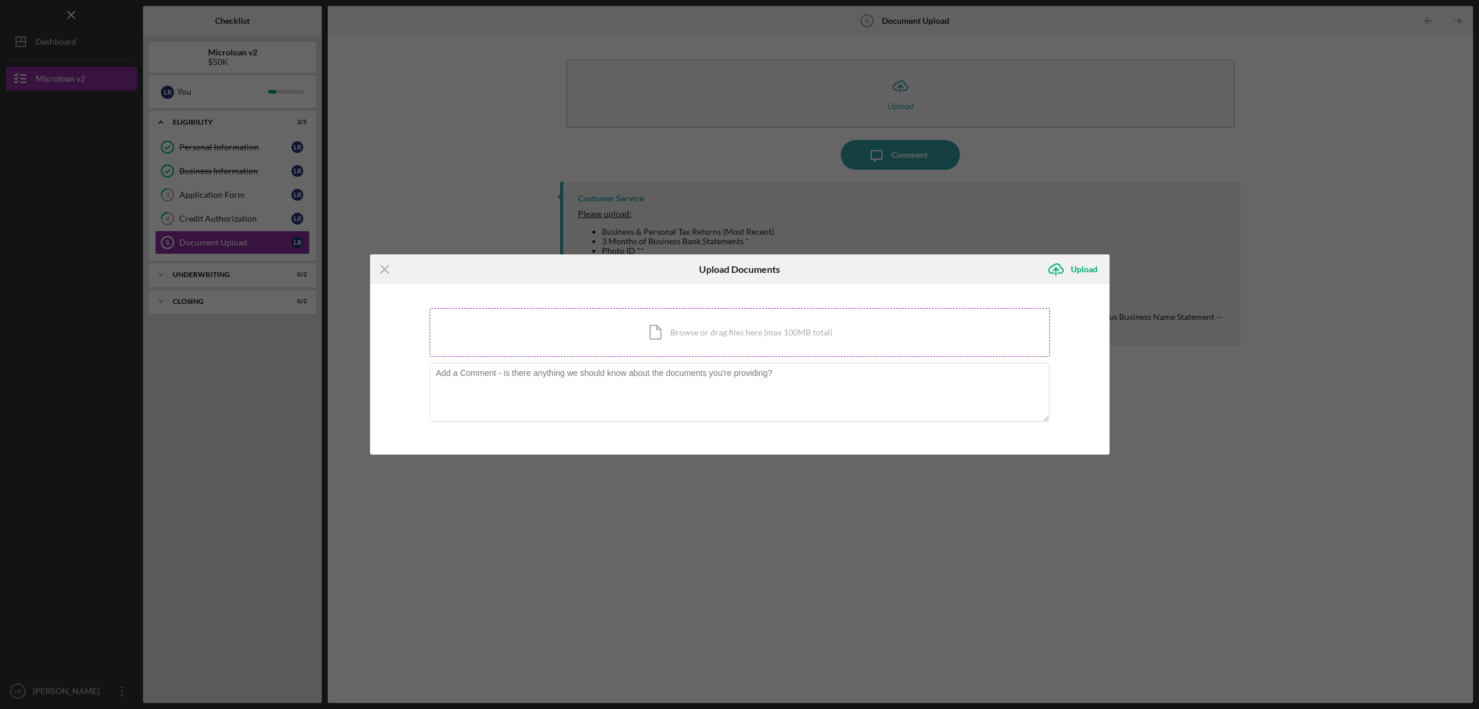
click at [758, 330] on div "Icon/Document Browse or drag files here (max 100MB total) Tap to choose files o…" at bounding box center [740, 332] width 620 height 49
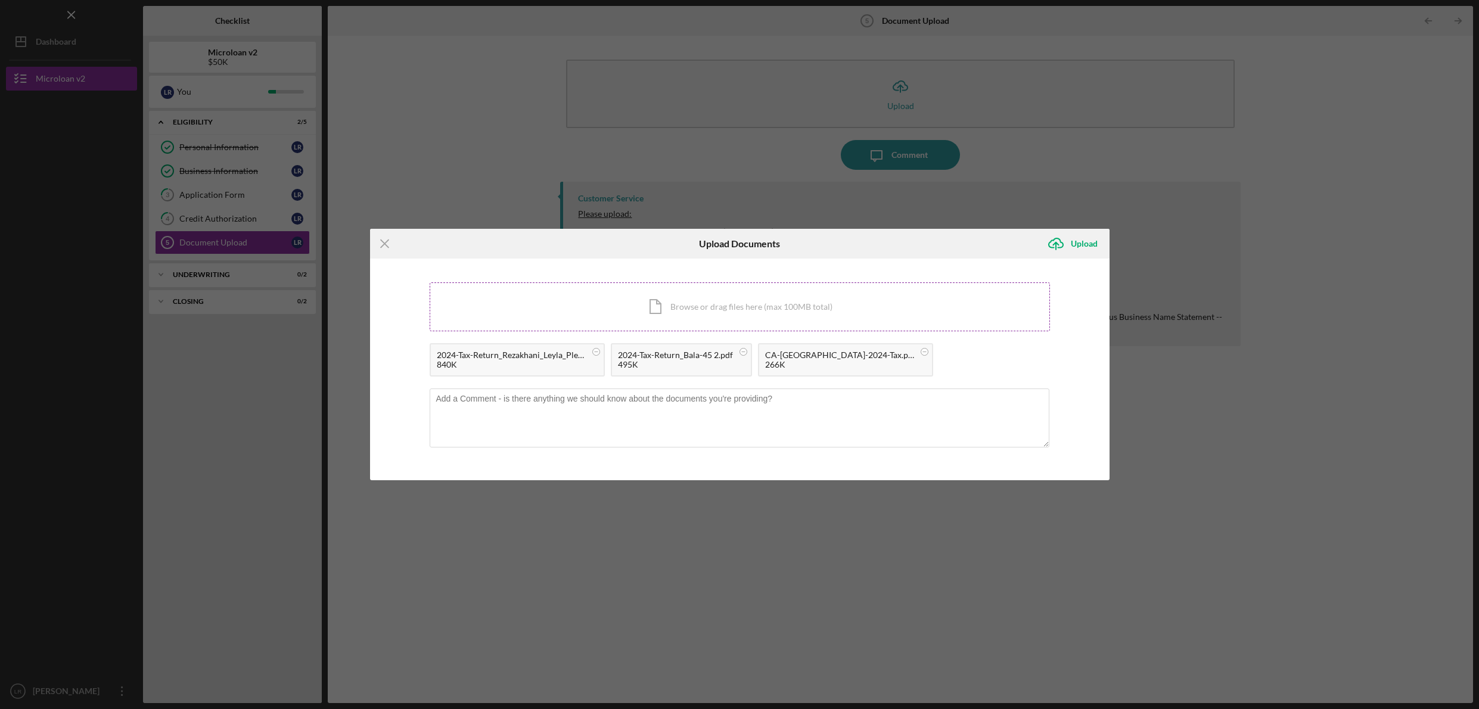
click at [678, 312] on div "Icon/Document Browse or drag files here (max 100MB total) Tap to choose files o…" at bounding box center [740, 306] width 620 height 49
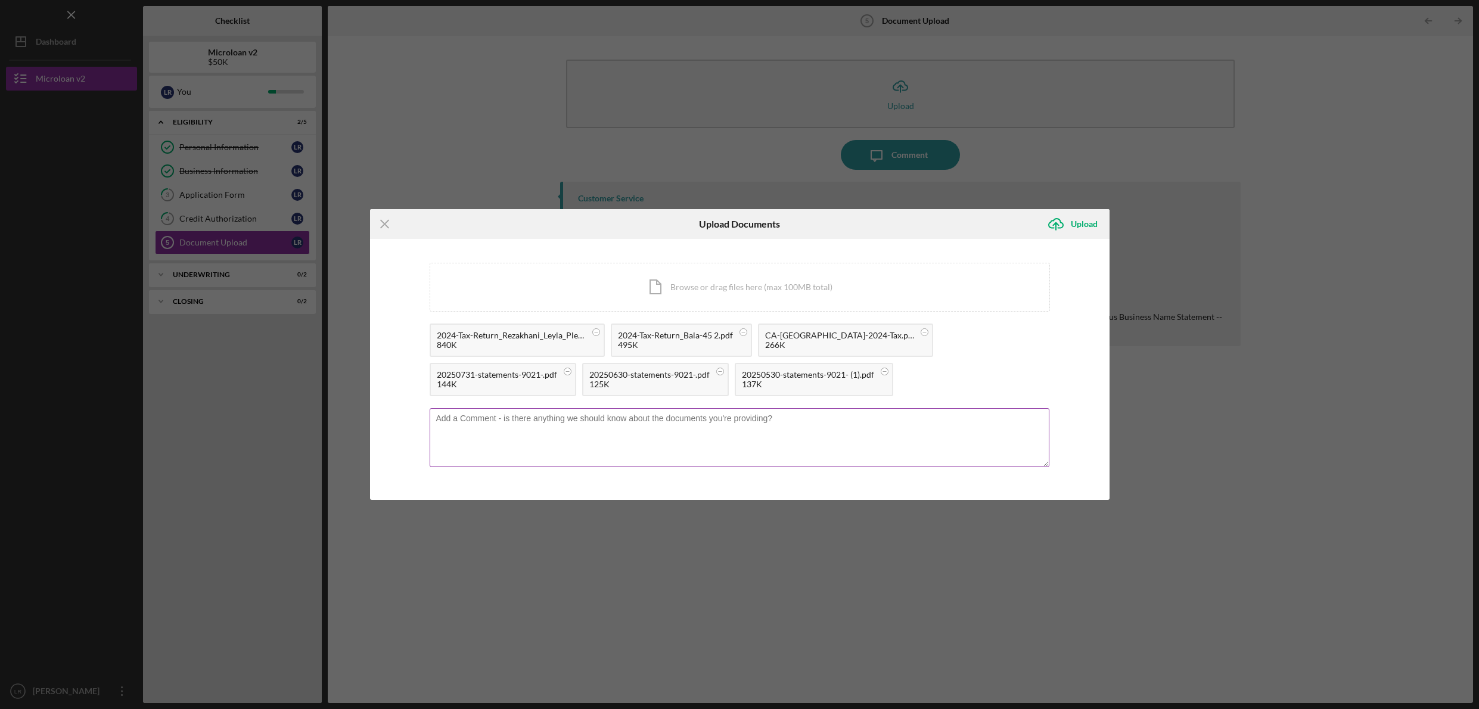
click at [805, 434] on textarea at bounding box center [740, 437] width 620 height 58
click at [1072, 226] on div "Upload" at bounding box center [1084, 224] width 27 height 24
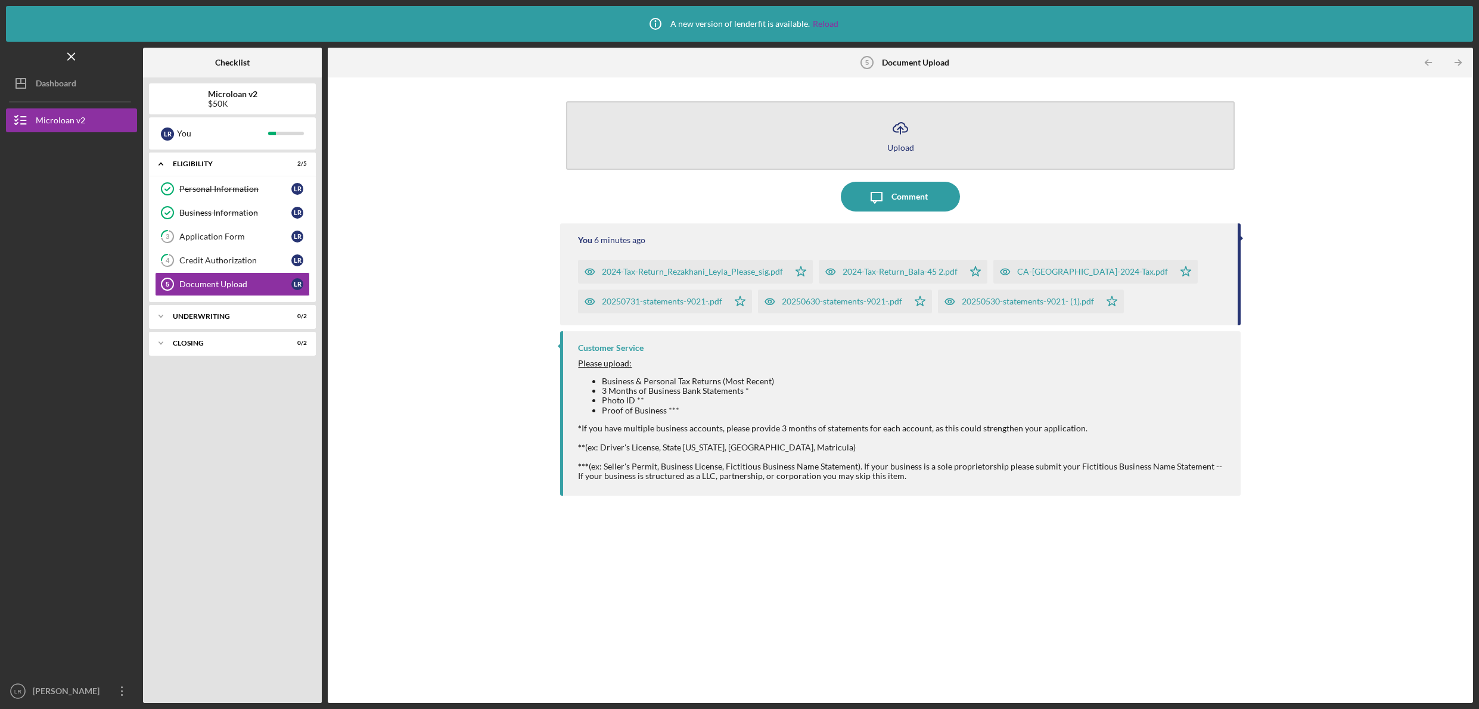
click at [901, 133] on icon "Icon/Upload" at bounding box center [900, 128] width 30 height 30
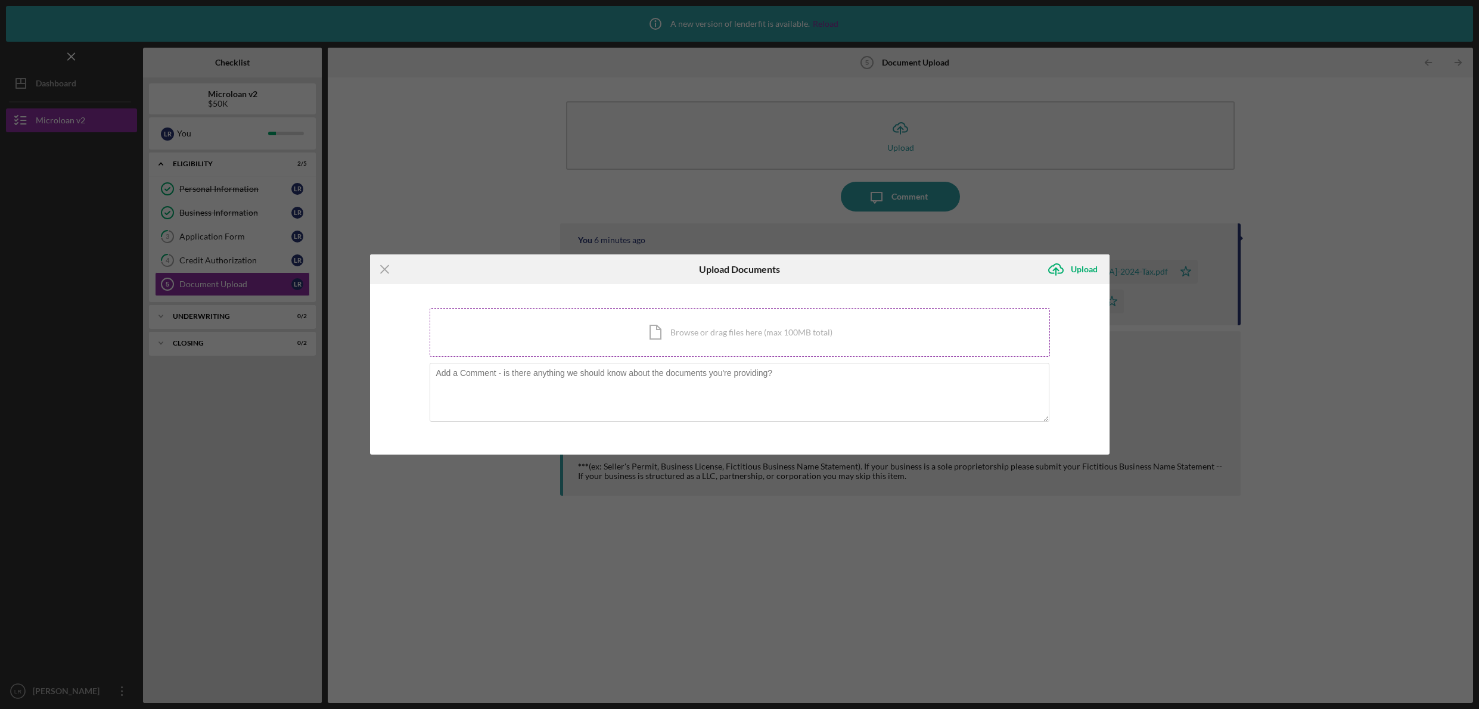
click at [646, 330] on div "Icon/Document Browse or drag files here (max 100MB total) Tap to choose files o…" at bounding box center [740, 332] width 620 height 49
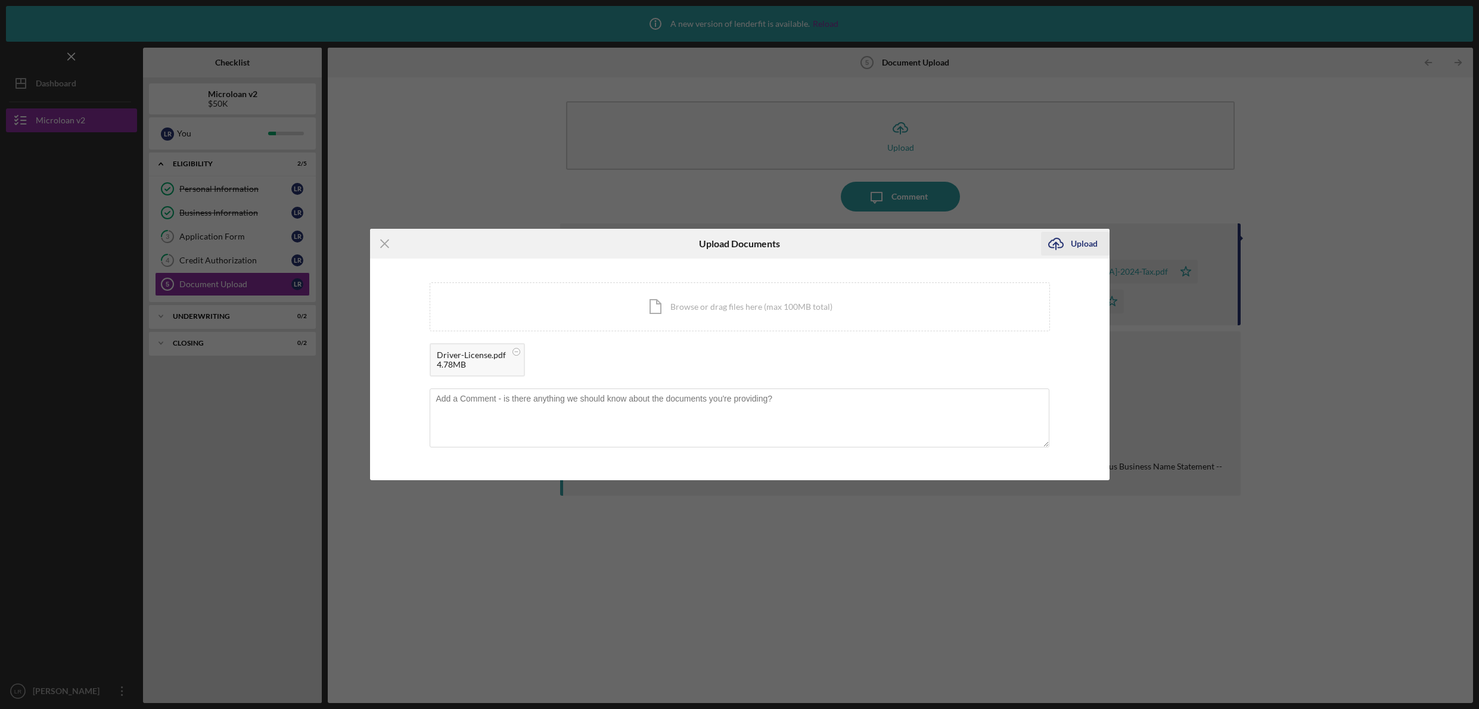
click at [1077, 240] on div "Upload" at bounding box center [1084, 244] width 27 height 24
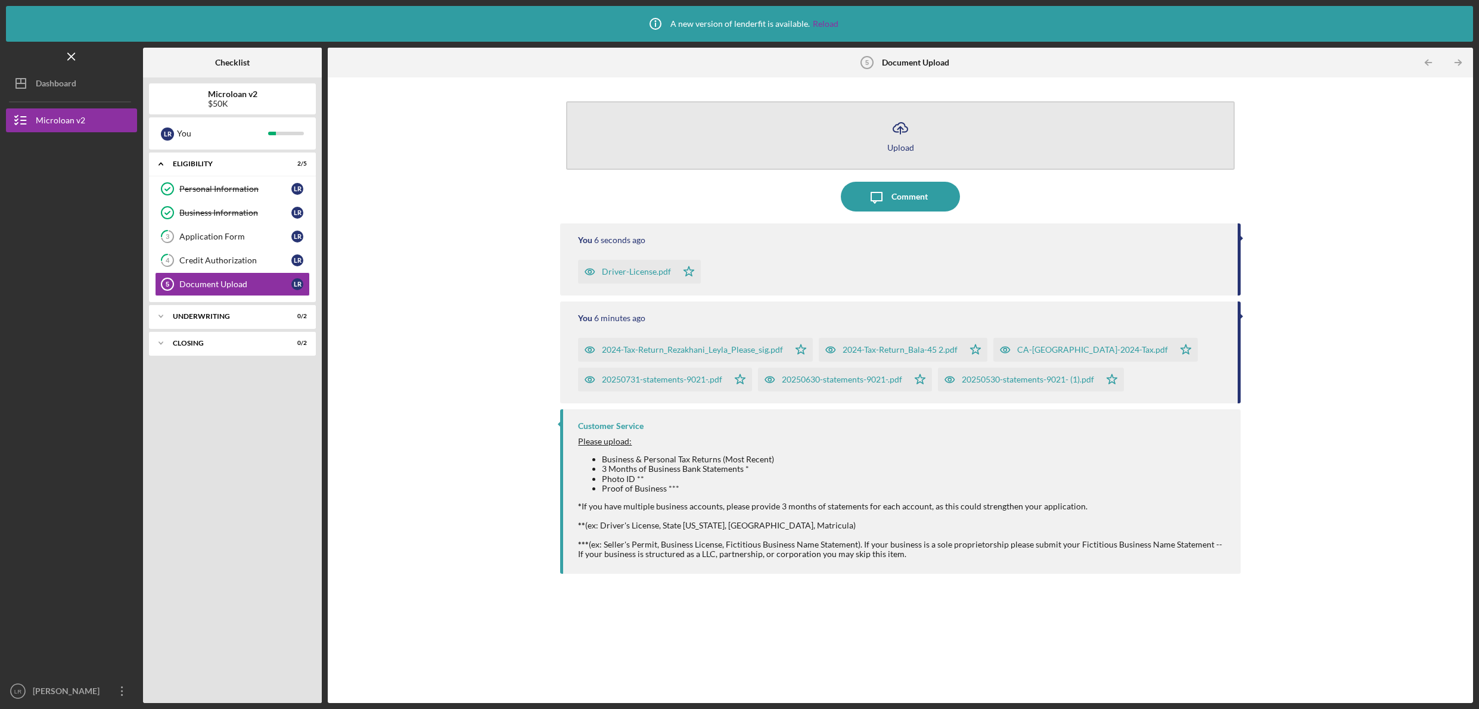
click at [912, 134] on icon "Icon/Upload" at bounding box center [900, 128] width 30 height 30
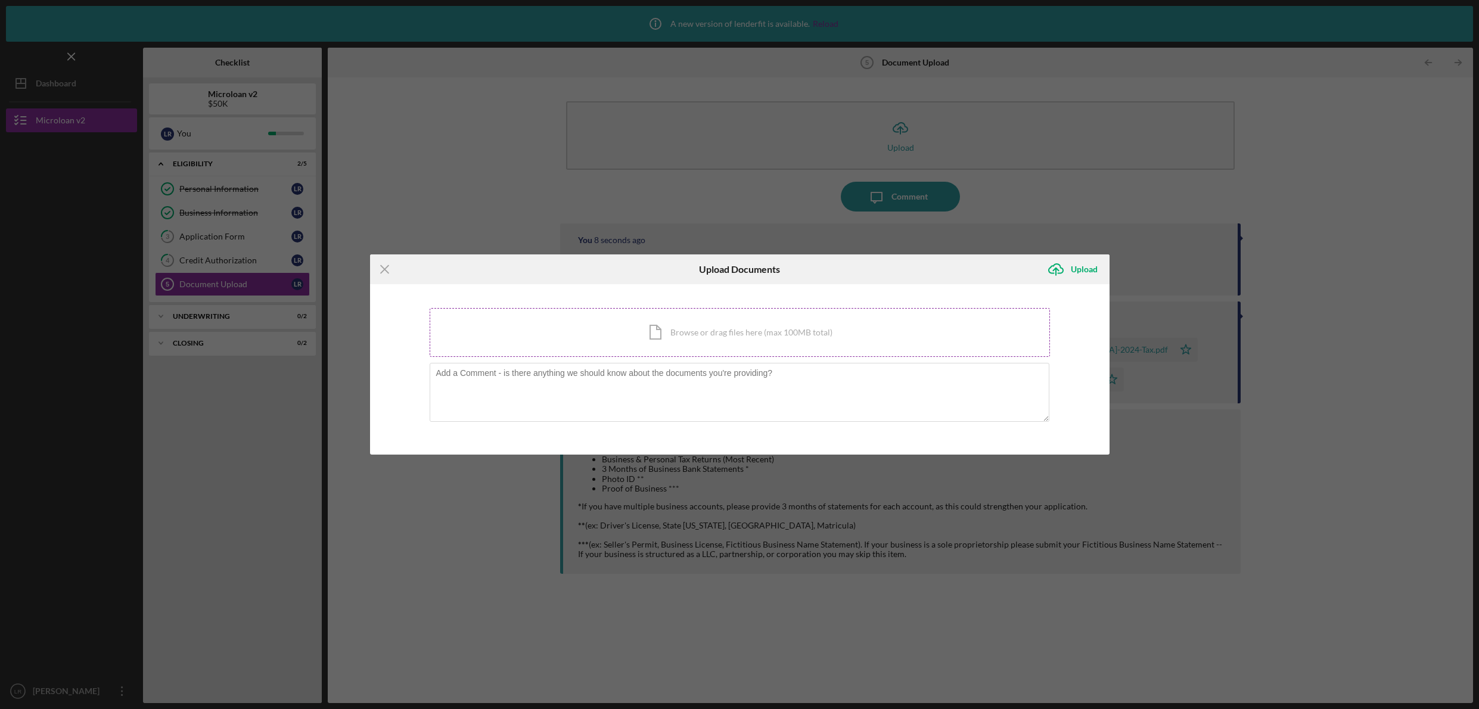
click at [661, 321] on div "Icon/Document Browse or drag files here (max 100MB total) Tap to choose files o…" at bounding box center [740, 332] width 620 height 49
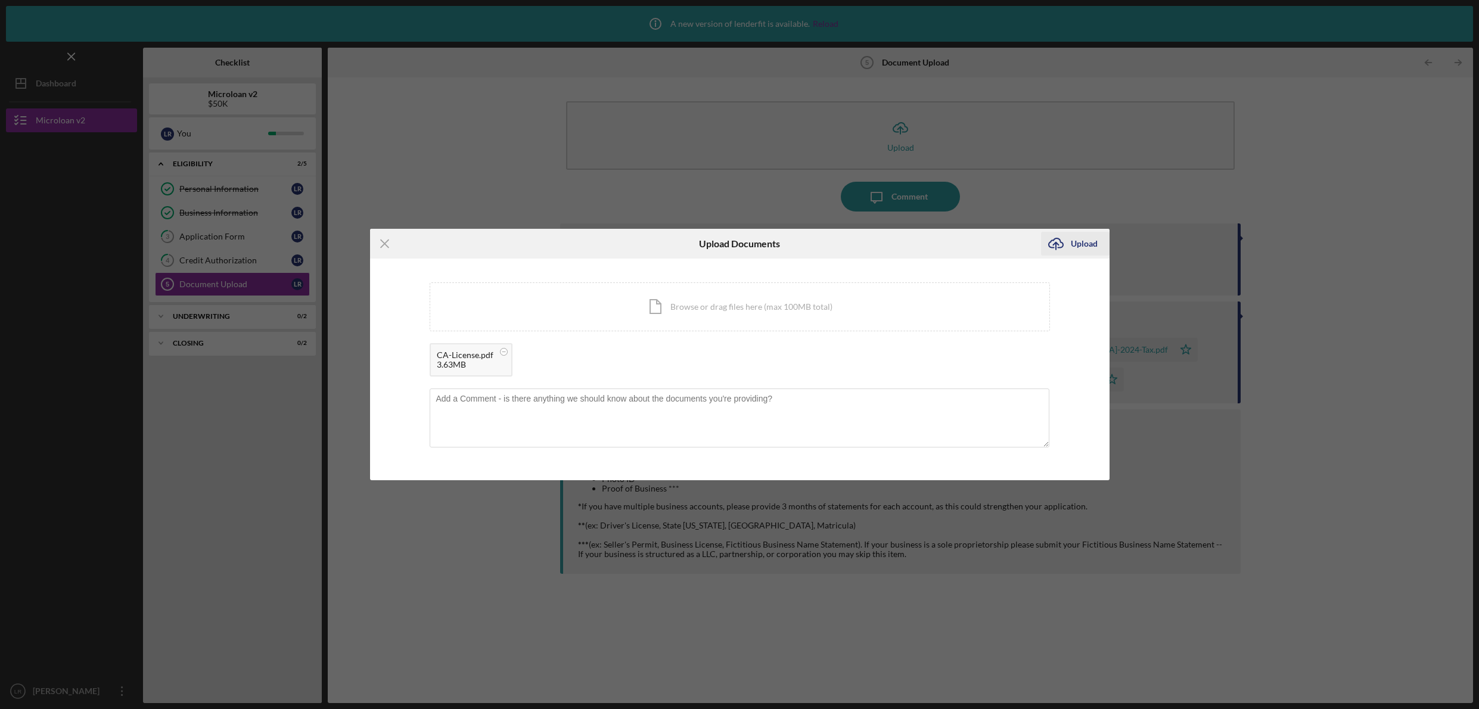
click at [1080, 234] on div "Upload" at bounding box center [1084, 244] width 27 height 24
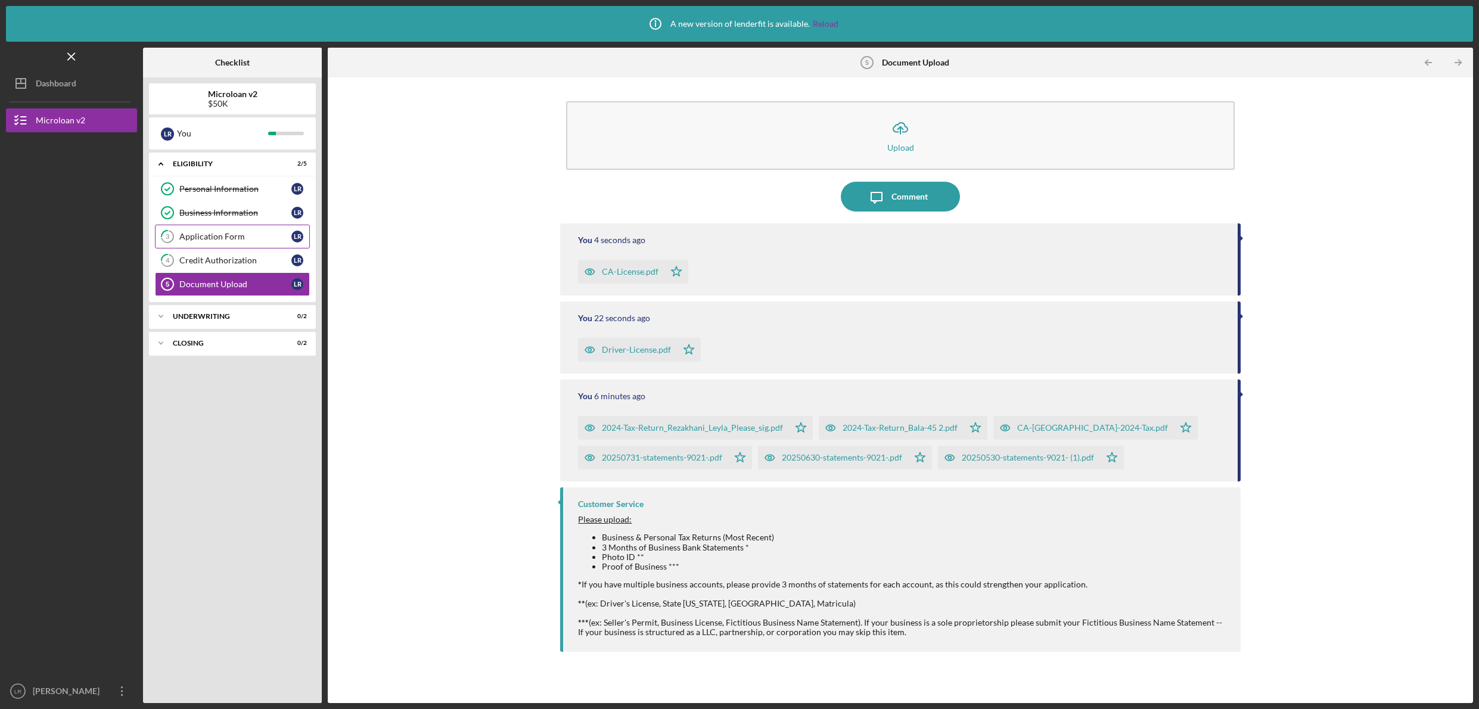
click at [219, 246] on link "3 Application Form L R" at bounding box center [232, 237] width 155 height 24
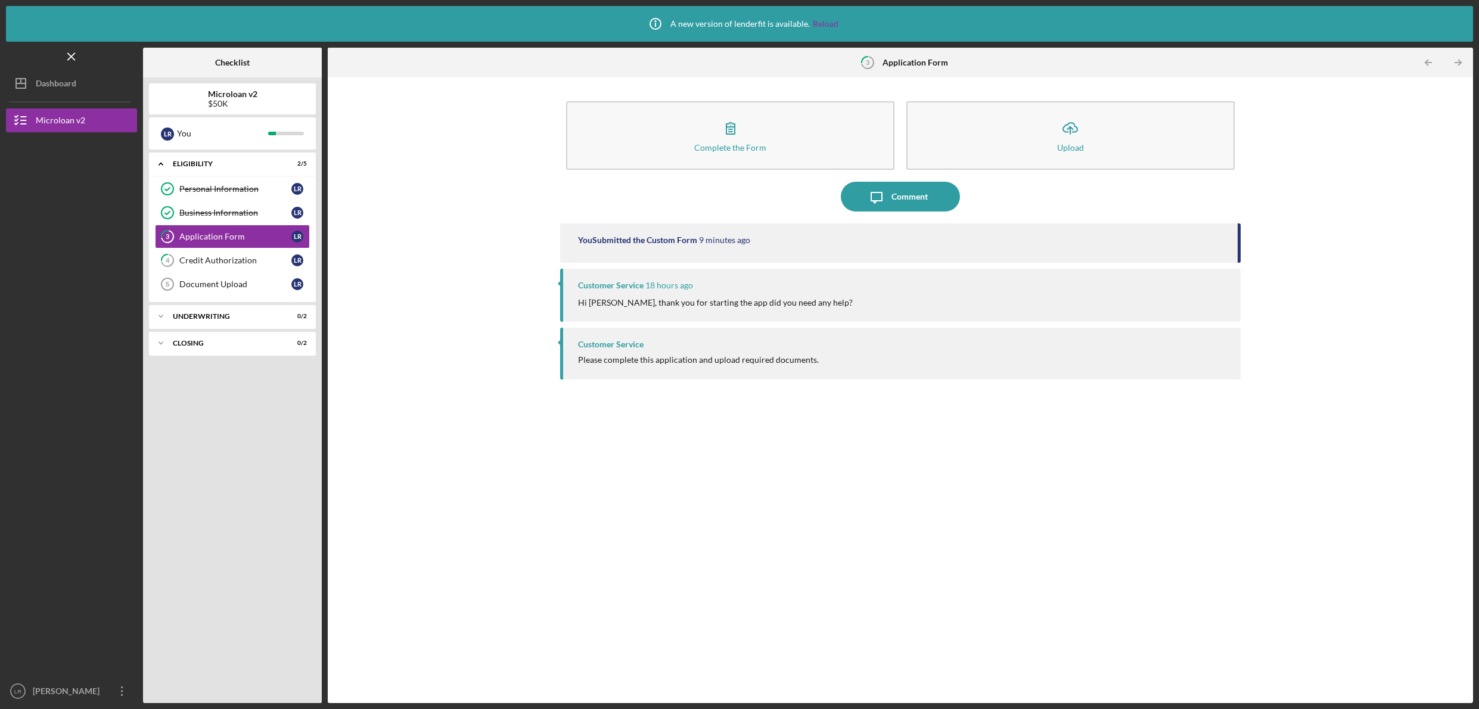
click at [761, 307] on p "Hi [PERSON_NAME], thank you for starting the app did you need any help?" at bounding box center [715, 302] width 275 height 13
click at [761, 299] on p "Hi [PERSON_NAME], thank you for starting the app did you need any help?" at bounding box center [715, 302] width 275 height 13
